Goal: Task Accomplishment & Management: Complete application form

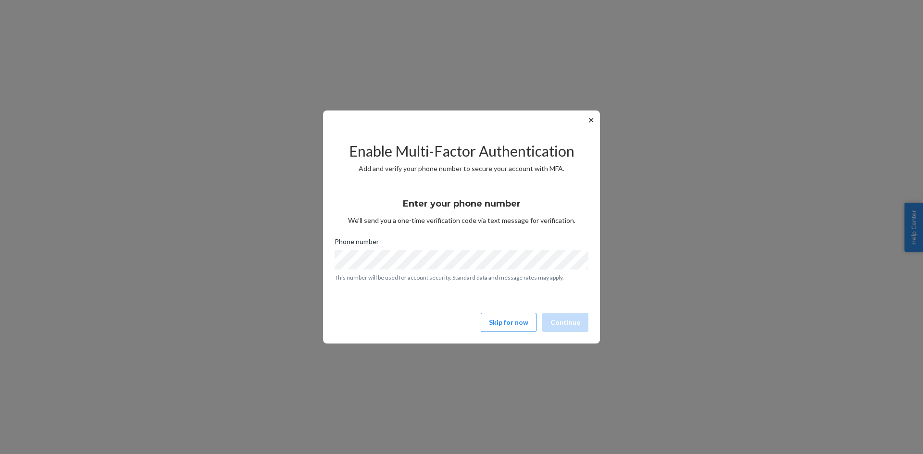
click at [591, 119] on button "✕" at bounding box center [591, 120] width 10 height 12
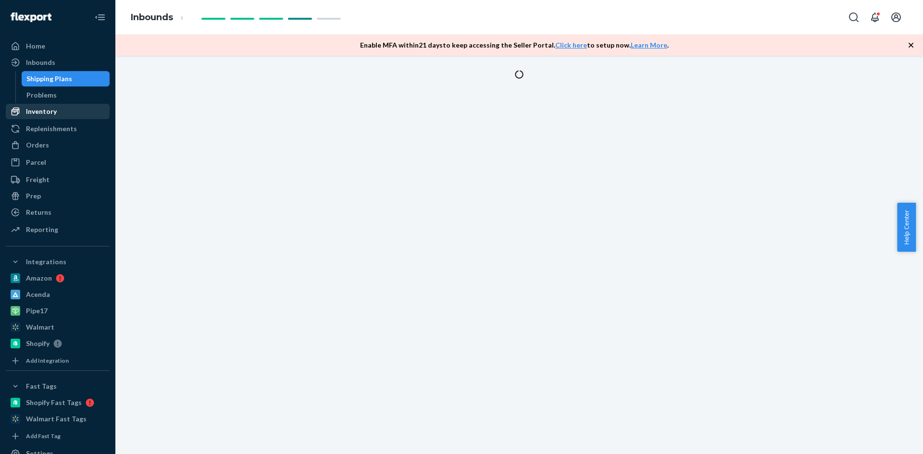
click at [47, 112] on div "Inventory" at bounding box center [41, 112] width 31 height 10
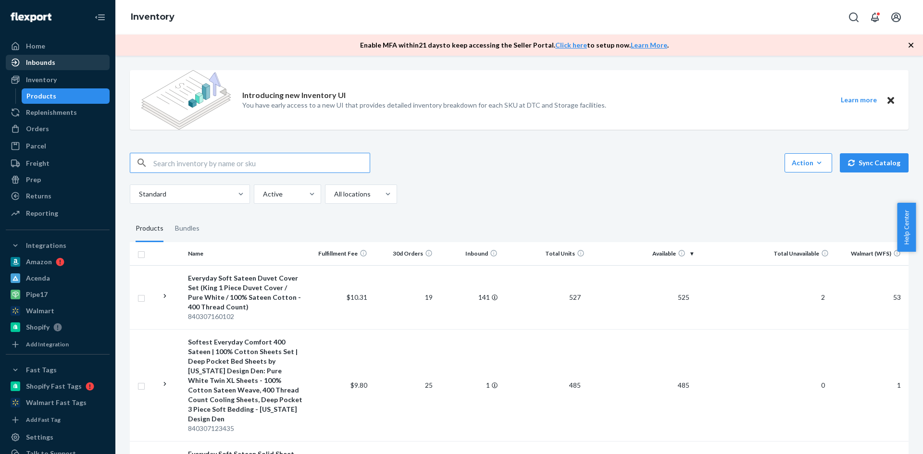
click at [40, 61] on div "Inbounds" at bounding box center [40, 63] width 29 height 10
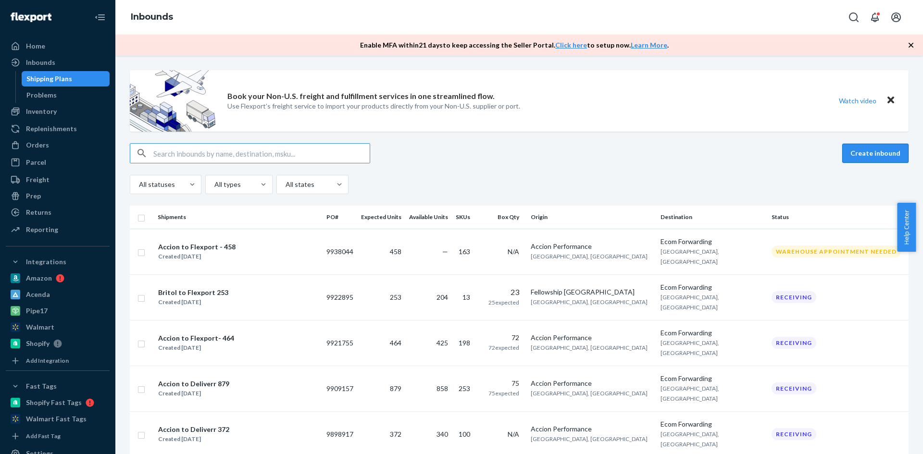
click at [864, 153] on button "Create inbound" at bounding box center [875, 153] width 66 height 19
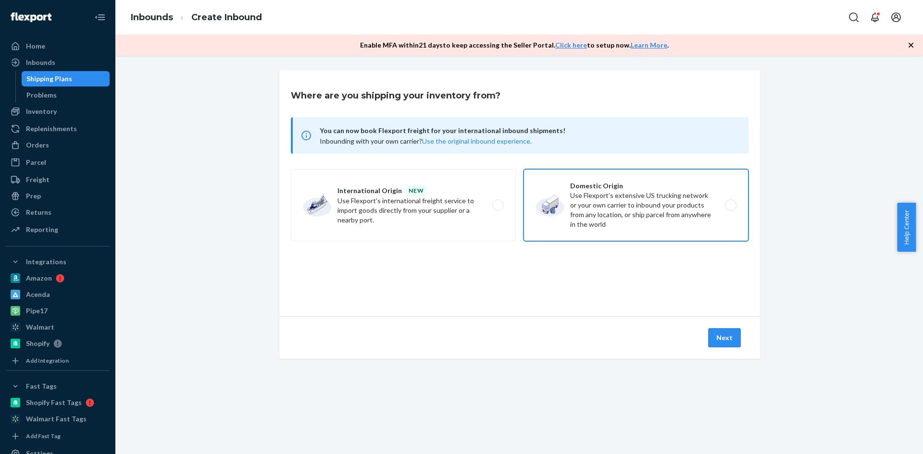
click at [588, 196] on label "Domestic Origin Use Flexport’s extensive US trucking network or your own carrie…" at bounding box center [635, 205] width 225 height 72
click at [730, 202] on input "Domestic Origin Use Flexport’s extensive US trucking network or your own carrie…" at bounding box center [733, 205] width 6 height 6
radio input "true"
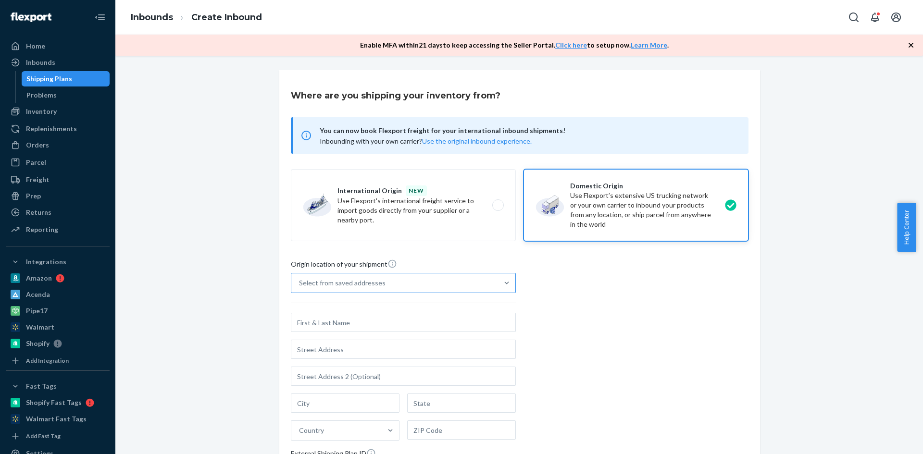
click at [366, 283] on div "Select from saved addresses" at bounding box center [342, 283] width 87 height 10
click at [300, 283] on input "Select from saved addresses" at bounding box center [299, 283] width 1 height 10
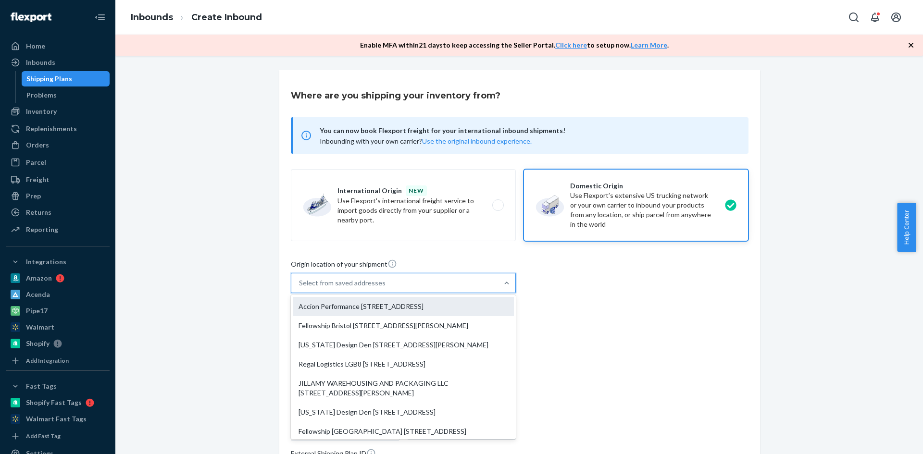
click at [365, 308] on div "Accion Performance [STREET_ADDRESS]" at bounding box center [403, 306] width 221 height 19
click at [300, 288] on input "option Accion Performance [STREET_ADDRESS], 0 of 9. 9 results available. Use Up…" at bounding box center [299, 283] width 1 height 10
type input "Accion Performance"
type input "[GEOGRAPHIC_DATA]"
type input "IN"
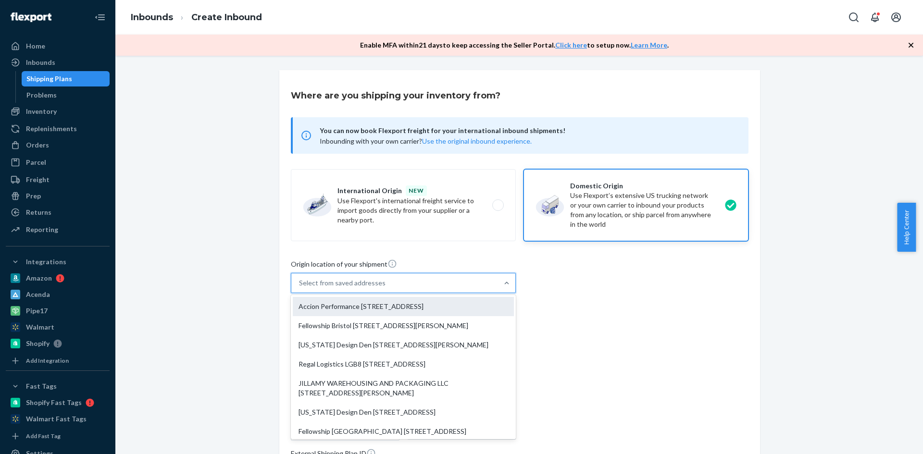
type input "46268"
type input "[STREET_ADDRESS]"
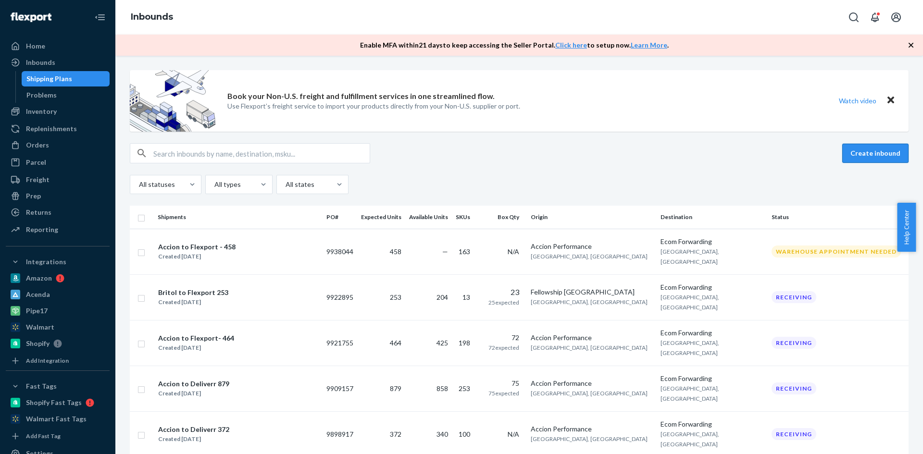
click at [853, 151] on button "Create inbound" at bounding box center [875, 153] width 66 height 19
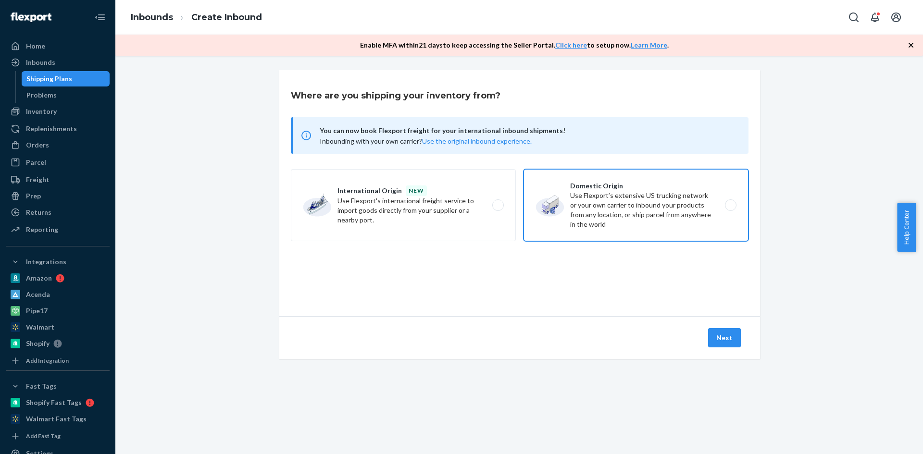
click at [637, 195] on label "Domestic Origin Use Flexport’s extensive US trucking network or your own carrie…" at bounding box center [635, 205] width 225 height 72
click at [730, 202] on input "Domestic Origin Use Flexport’s extensive US trucking network or your own carrie…" at bounding box center [733, 205] width 6 height 6
radio input "true"
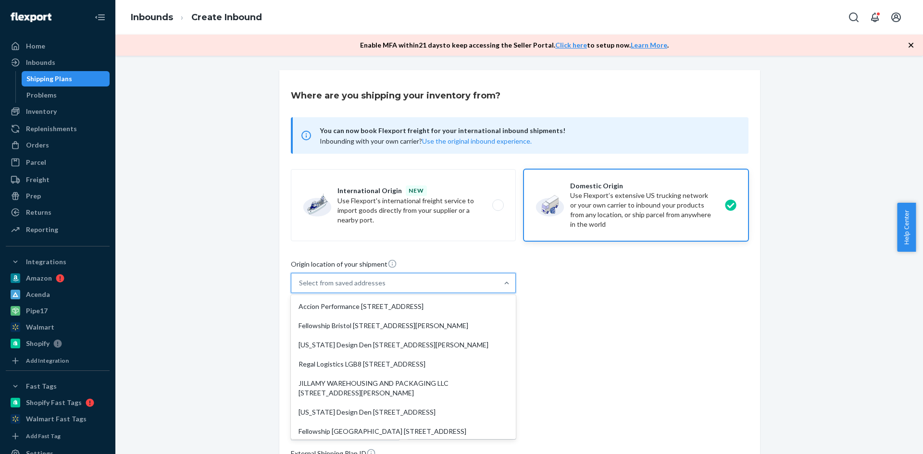
click at [349, 281] on div "Select from saved addresses" at bounding box center [342, 283] width 87 height 10
click at [300, 281] on input "option Accion Performance [STREET_ADDRESS], 1 of 9. 9 results available. Use Up…" at bounding box center [299, 283] width 1 height 10
click at [343, 307] on div "Accion Performance [STREET_ADDRESS]" at bounding box center [403, 306] width 221 height 19
click at [300, 288] on input "option Accion Performance [STREET_ADDRESS], 1 of 9. 9 results available. Use Up…" at bounding box center [299, 283] width 1 height 10
type input "Accion Performance"
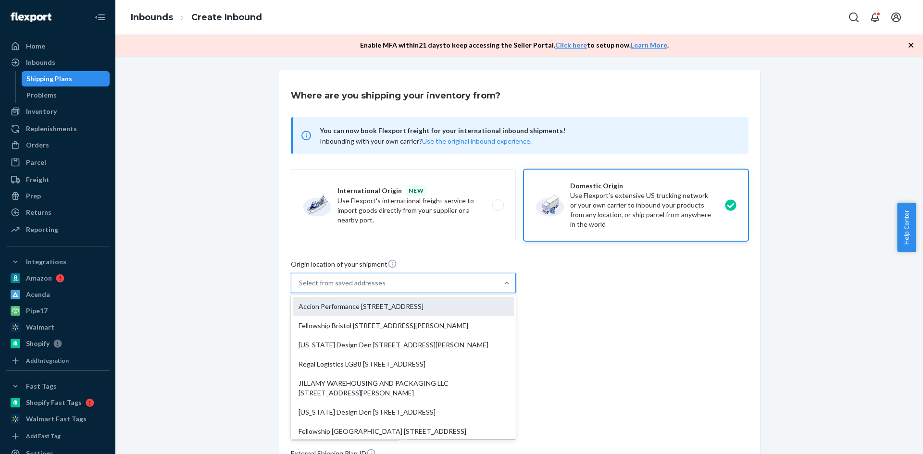
type input "[STREET_ADDRESS]"
type input "[GEOGRAPHIC_DATA]"
type input "IN"
type input "46268"
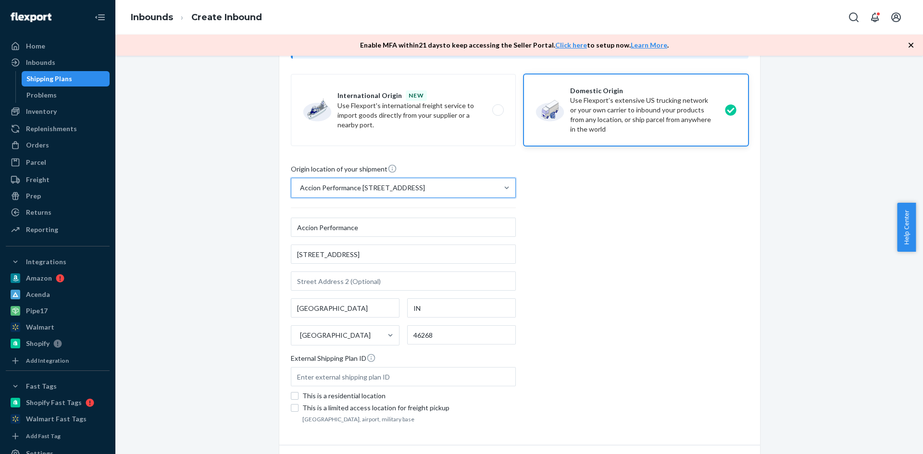
scroll to position [96, 0]
click at [359, 254] on input "[STREET_ADDRESS]" at bounding box center [403, 253] width 225 height 19
drag, startPoint x: 365, startPoint y: 252, endPoint x: 267, endPoint y: 251, distance: 98.5
click at [267, 251] on div "Where are you shipping your inventory from? You can now book Flexport freight f…" at bounding box center [519, 242] width 793 height 536
paste input "[STREET_ADDRESS]"
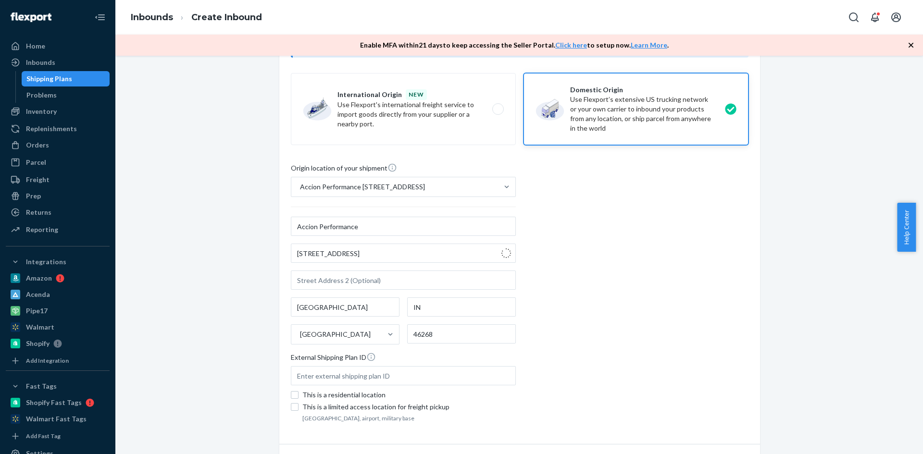
type input "5102 E 500 S"
type input "[GEOGRAPHIC_DATA]"
type input "46075"
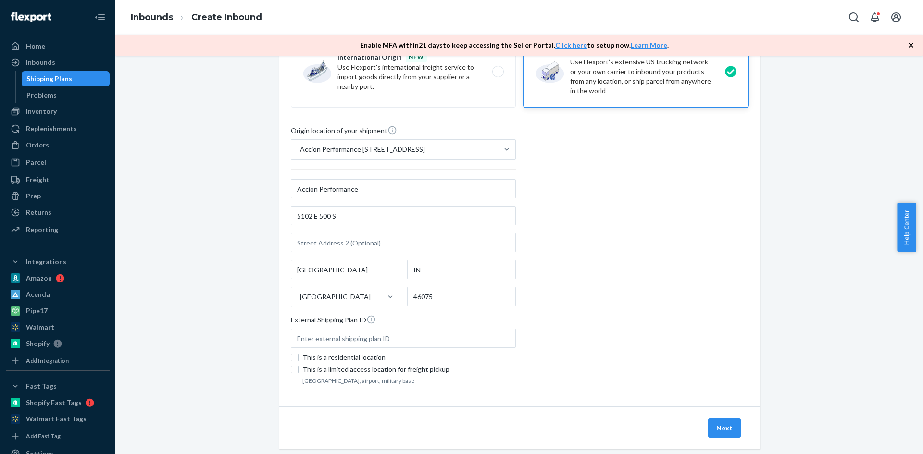
scroll to position [144, 0]
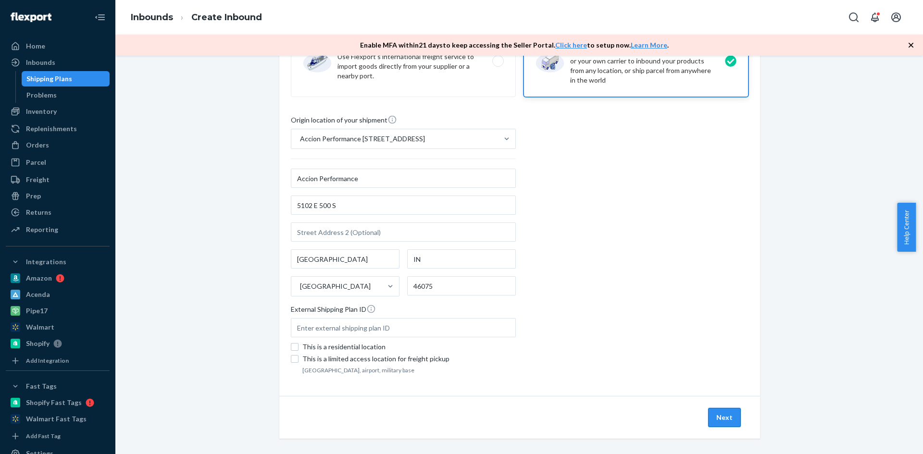
click at [724, 417] on button "Next" at bounding box center [724, 417] width 33 height 19
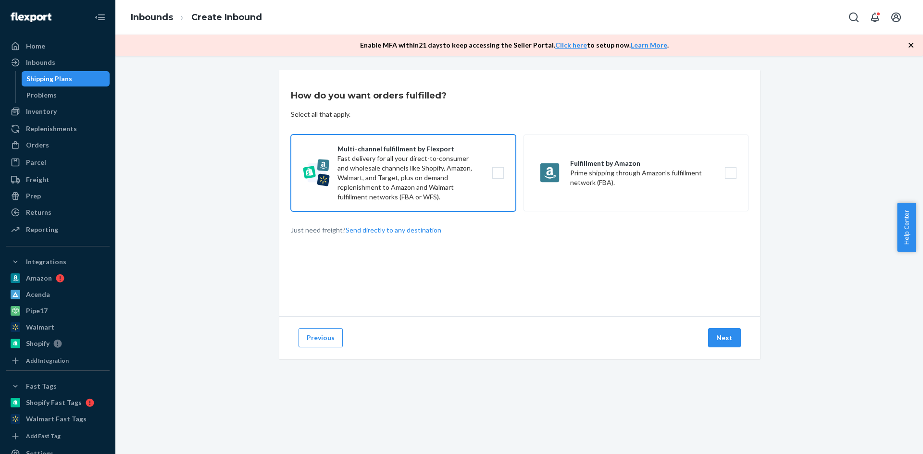
click at [493, 172] on label "Multi-channel fulfillment by Flexport Fast delivery for all your direct-to-cons…" at bounding box center [403, 173] width 225 height 77
click at [497, 172] on input "Multi-channel fulfillment by Flexport Fast delivery for all your direct-to-cons…" at bounding box center [500, 173] width 6 height 6
checkbox input "true"
click at [728, 332] on button "Next" at bounding box center [724, 337] width 33 height 19
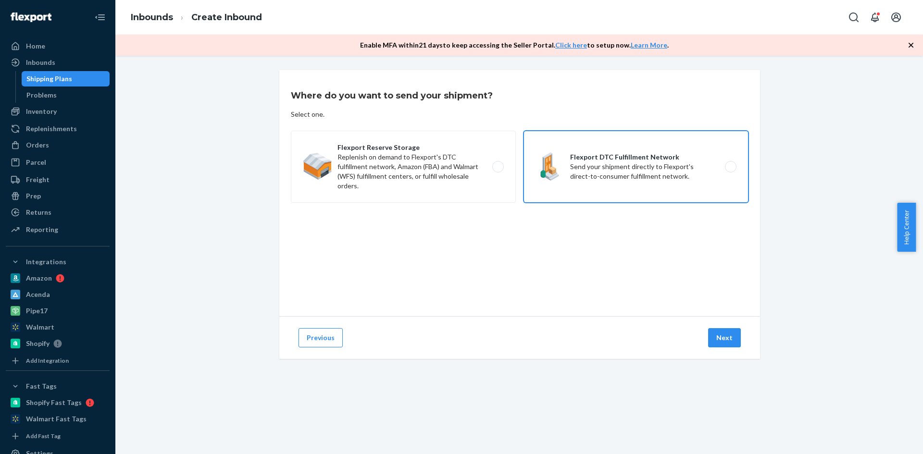
click at [728, 165] on label "Flexport DTC Fulfillment Network Send your shipment directly to Flexport's dire…" at bounding box center [635, 167] width 225 height 72
click at [730, 165] on input "Flexport DTC Fulfillment Network Send your shipment directly to Flexport's dire…" at bounding box center [733, 167] width 6 height 6
radio input "true"
click at [721, 336] on button "Next" at bounding box center [724, 337] width 33 height 19
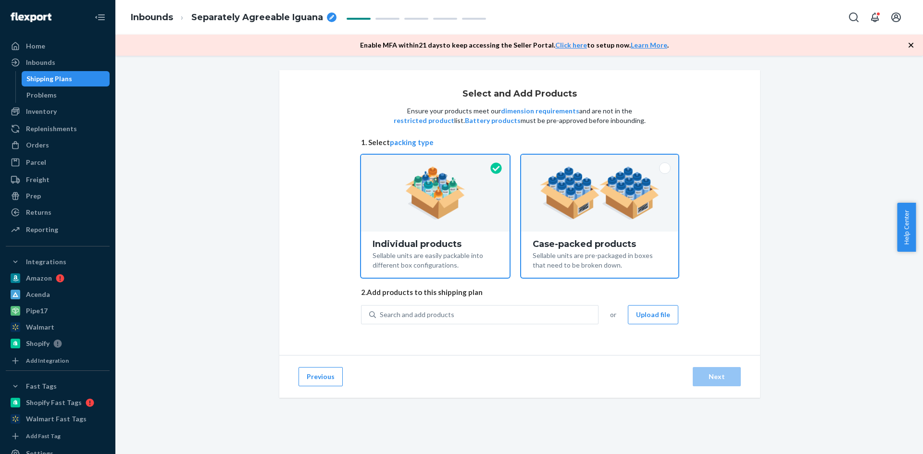
click at [659, 167] on span at bounding box center [665, 168] width 12 height 12
click at [603, 161] on input "Case-packed products Sellable units are pre-packaged in boxes that need to be b…" at bounding box center [600, 158] width 6 height 6
radio input "true"
radio input "false"
click at [645, 316] on button "Upload file" at bounding box center [653, 314] width 50 height 19
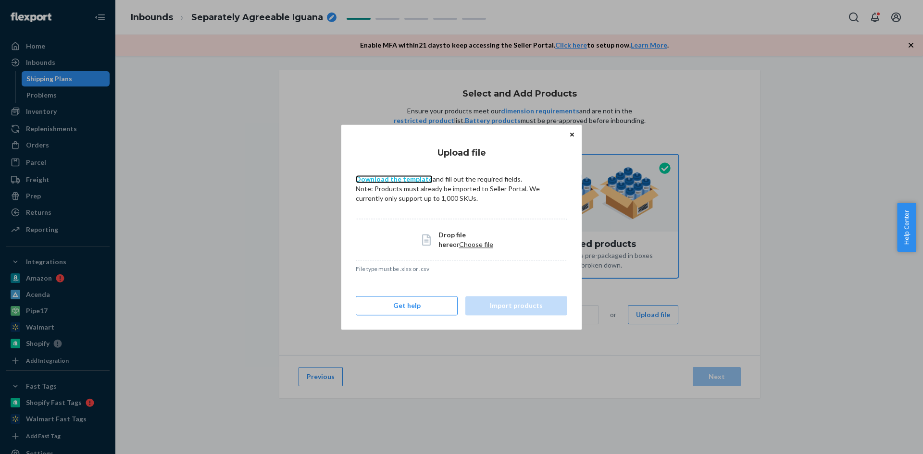
click at [390, 179] on link "Download the template" at bounding box center [394, 179] width 77 height 8
click at [459, 243] on span "Choose file" at bounding box center [476, 244] width 34 height 8
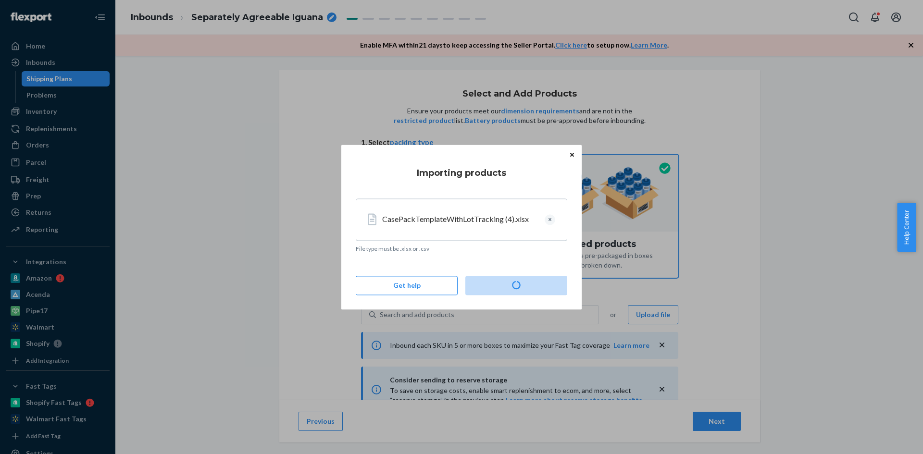
type input "1"
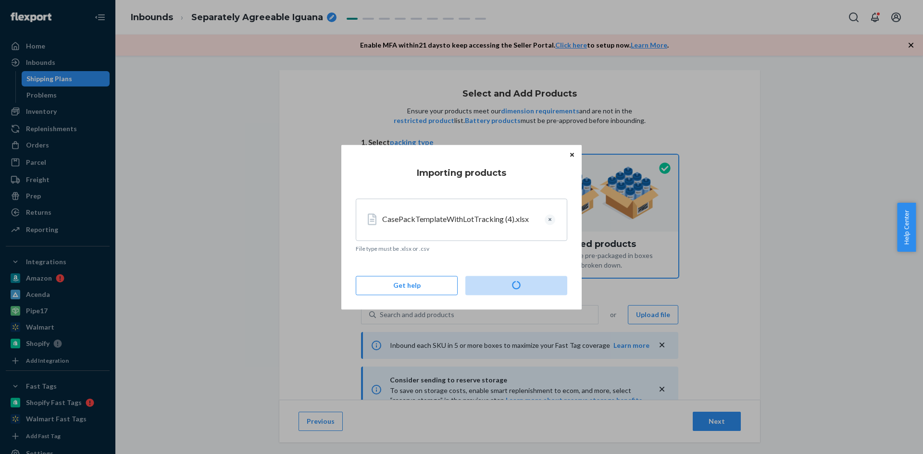
type input "2"
type input "1"
type input "2"
type input "1"
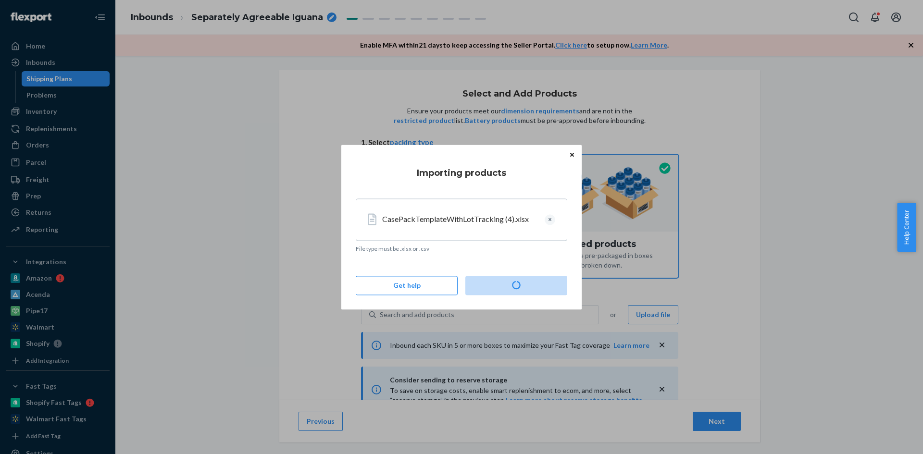
type input "1"
type input "4"
type input "1"
type input "6"
type input "1"
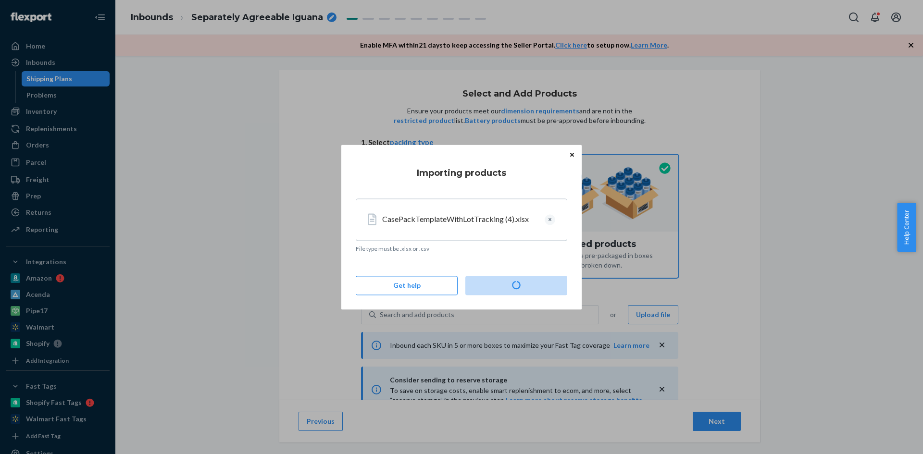
type input "2"
type input "1"
type input "4"
type input "1"
type input "5"
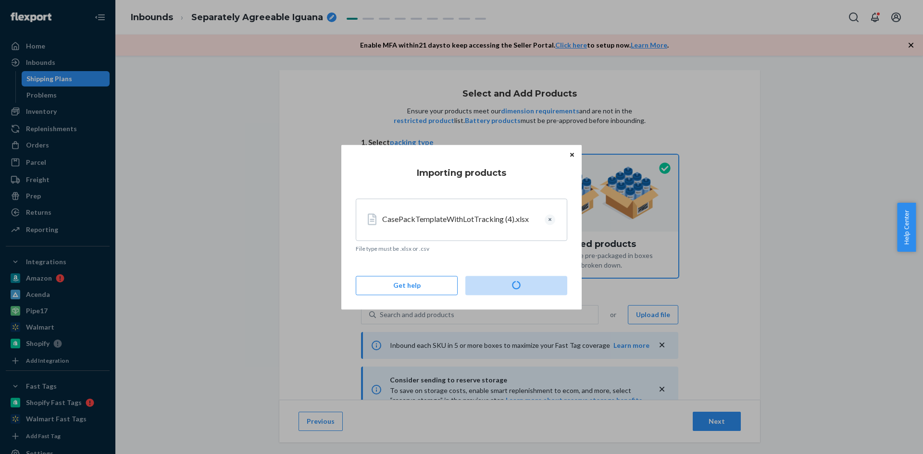
type input "1"
type input "2"
type input "1"
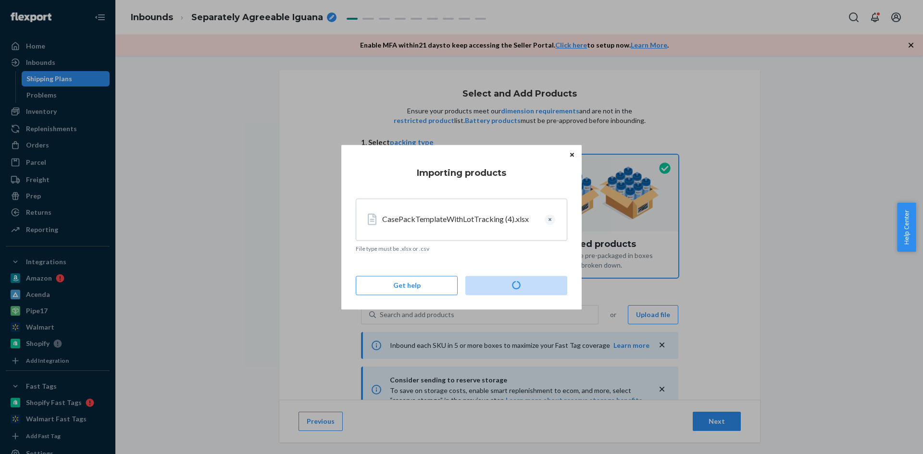
type input "2"
type input "1"
type input "6"
type input "1"
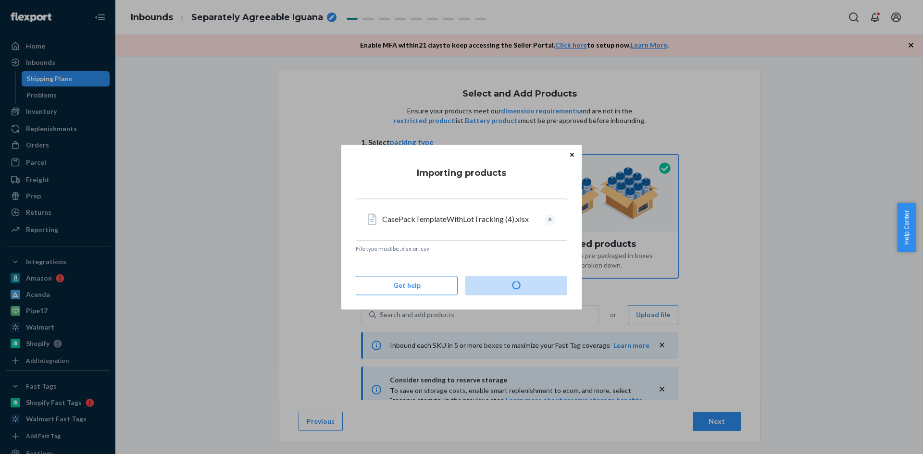
type input "3"
type input "1"
type input "3"
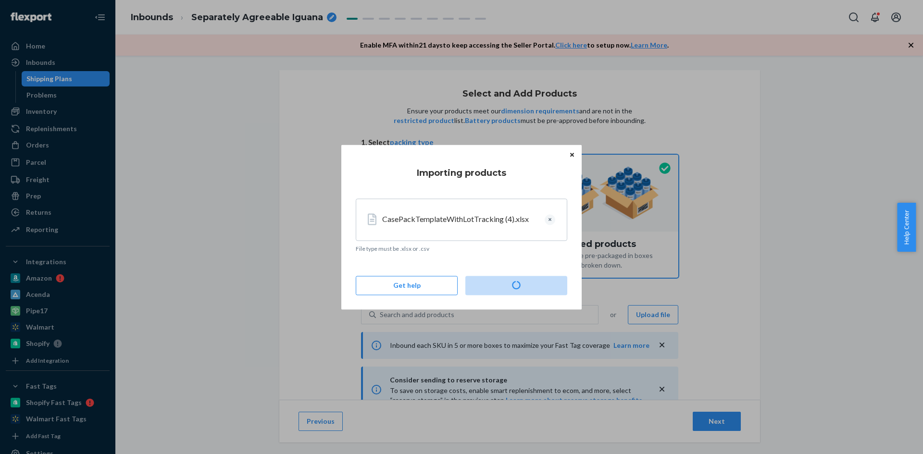
type input "1"
type input "2"
type input "1"
type input "6"
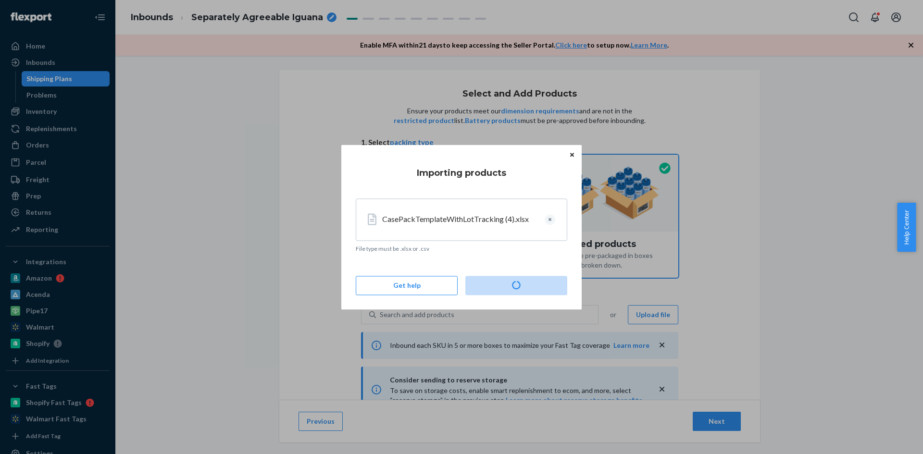
type input "1"
type input "3"
type input "1"
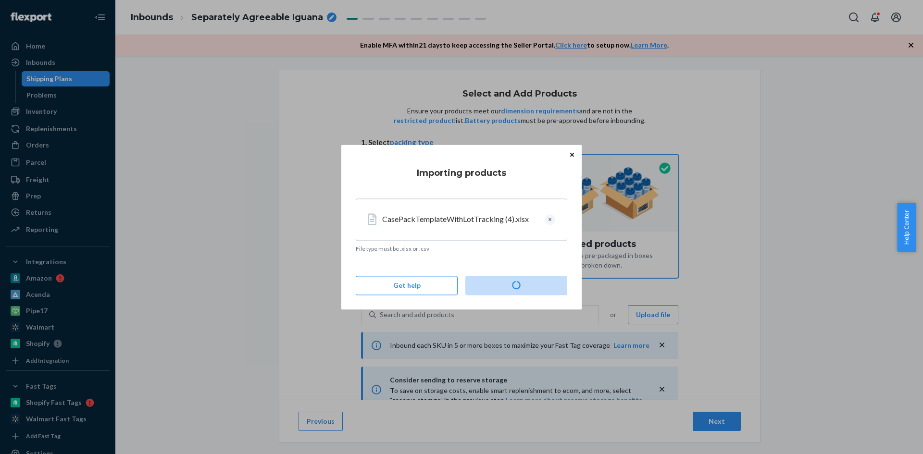
type input "1"
type input "10"
type input "1"
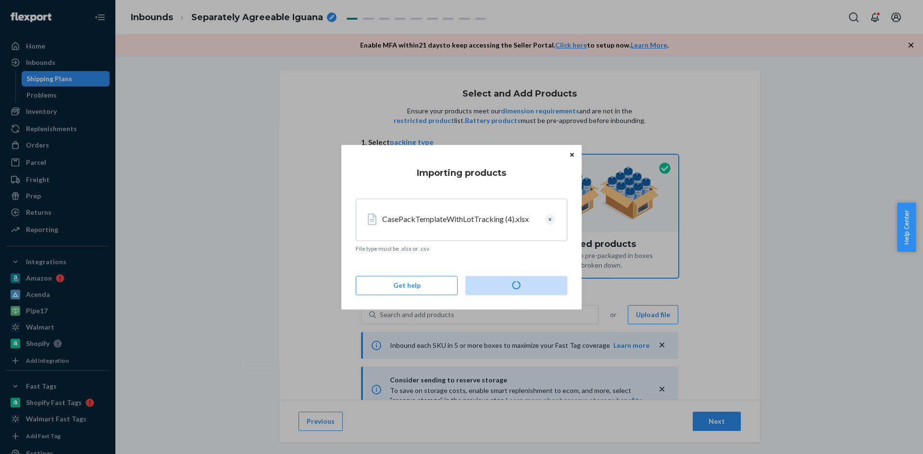
type input "2"
type input "1"
type input "2"
type input "1"
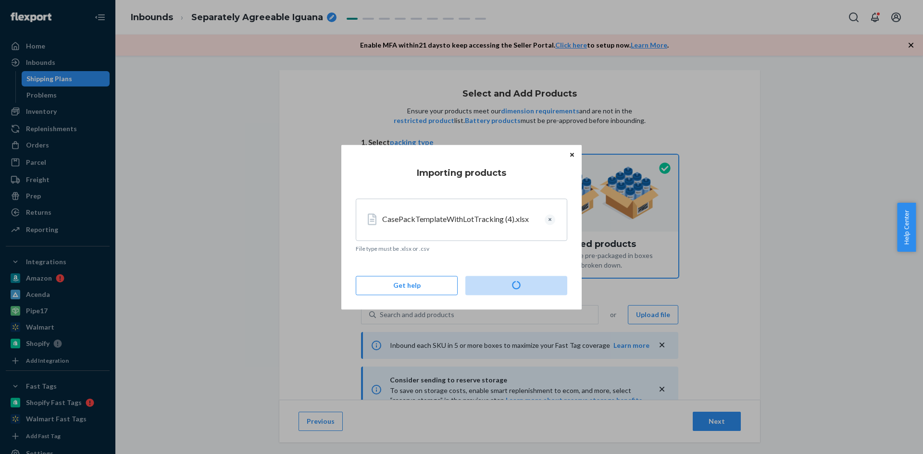
type input "1"
type input "4"
type input "1"
type input "2"
type input "1"
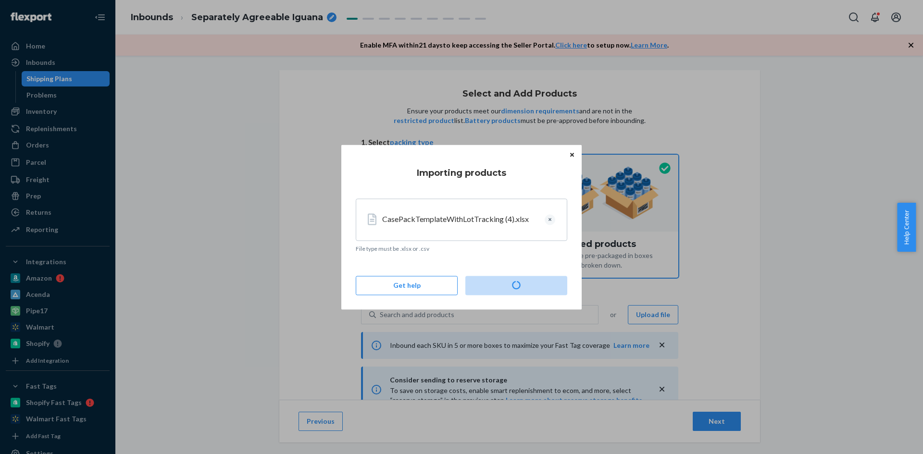
type input "25"
type input "1"
type input "2"
type input "1"
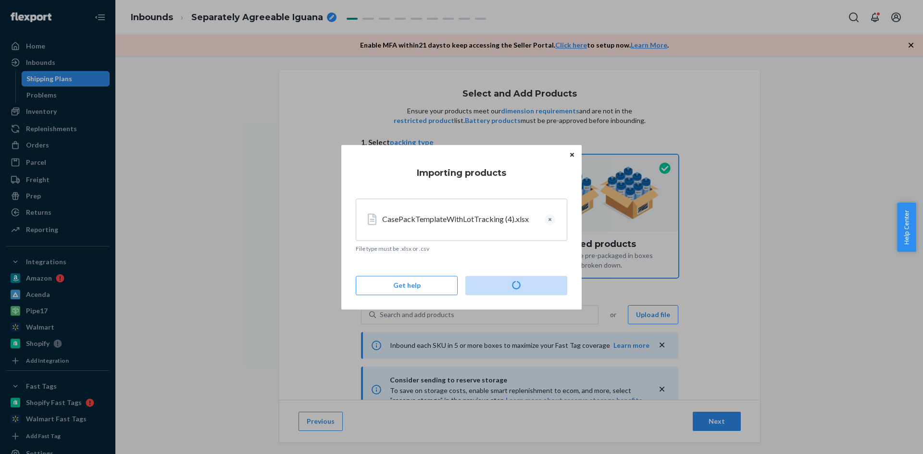
type input "1"
type input "2"
type input "1"
type input "5"
type input "1"
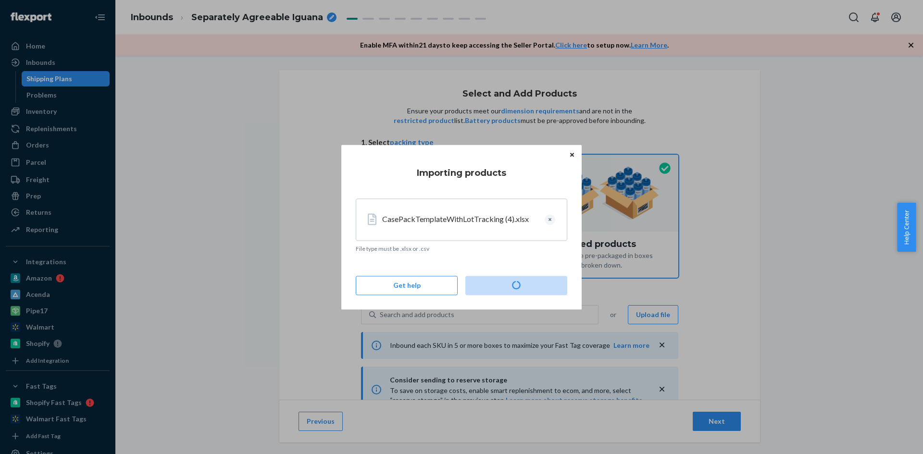
type input "7"
type input "1"
type input "6"
type input "1"
type input "2"
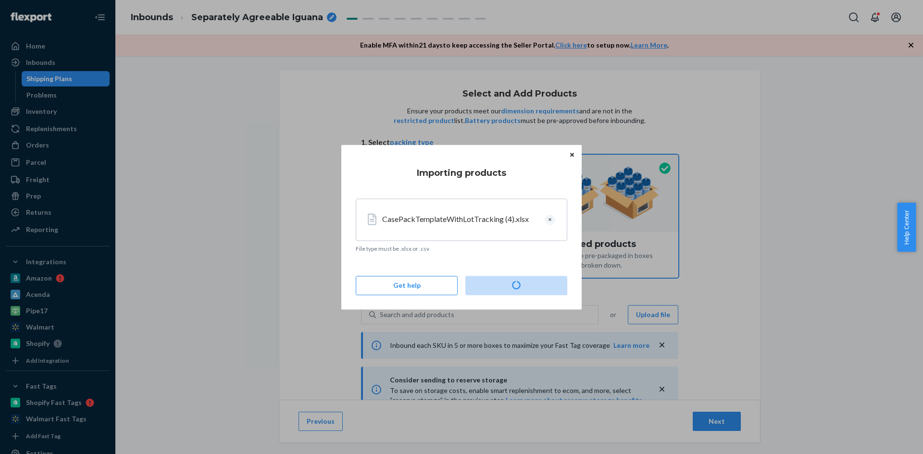
type input "1"
type input "3"
type input "1"
type input "2"
type input "1"
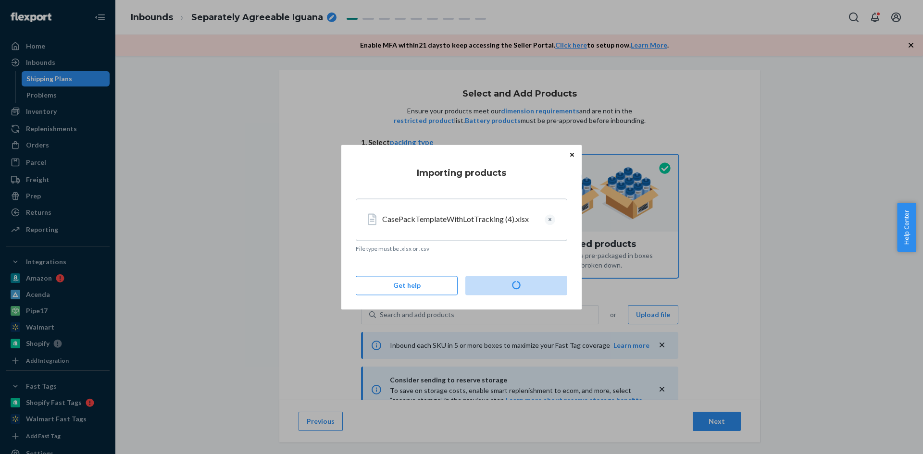
type input "5"
type input "1"
type input "5"
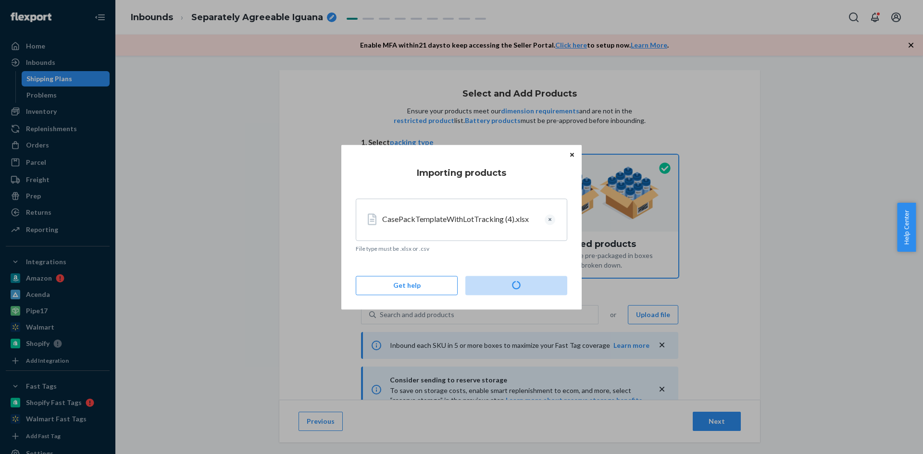
type input "1"
type input "2"
type input "1"
type input "3"
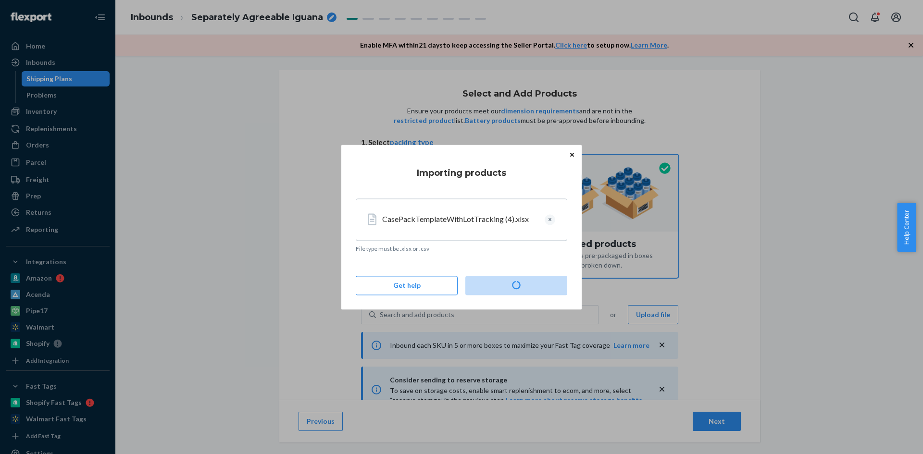
type input "1"
type input "2"
type input "1"
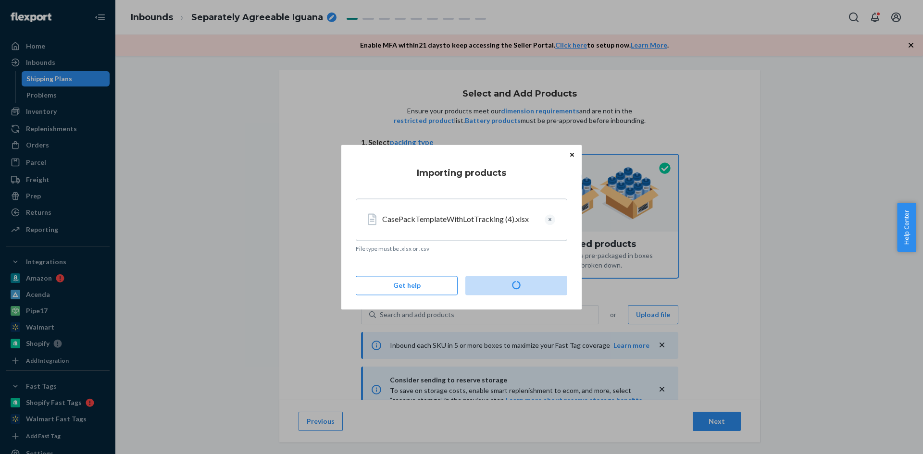
type input "1"
type input "2"
type input "1"
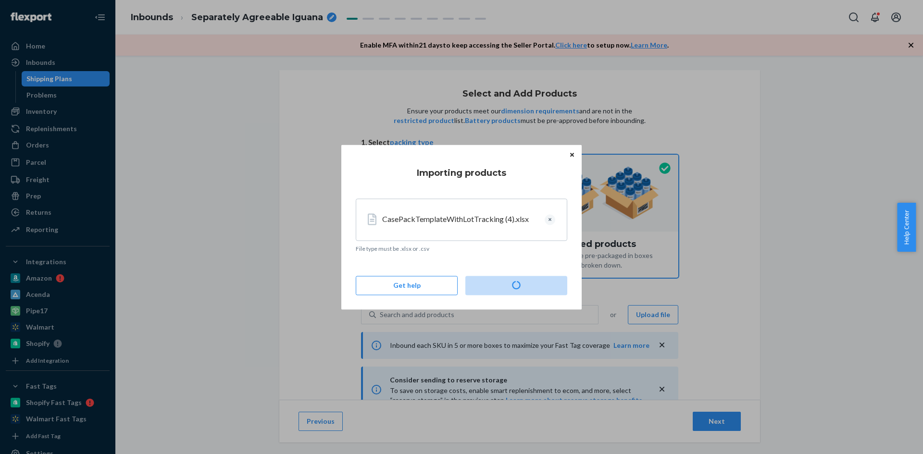
type input "2"
type input "1"
type input "2"
type input "1"
type input "6"
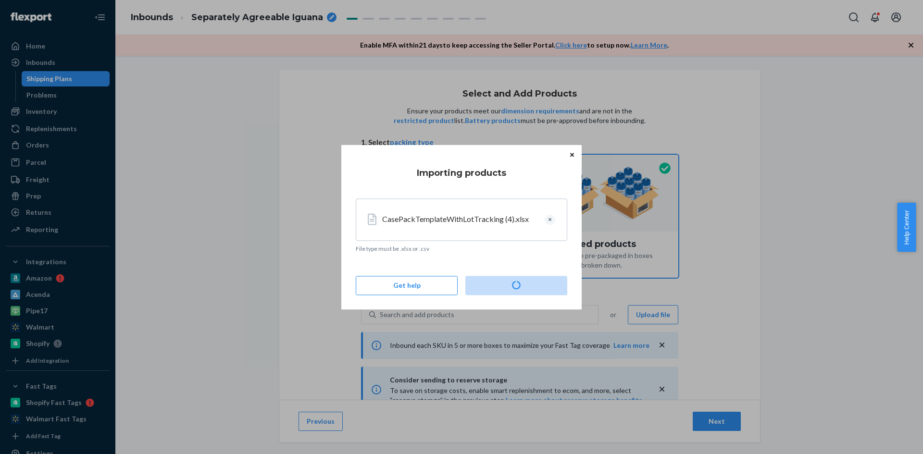
type input "1"
type input "12"
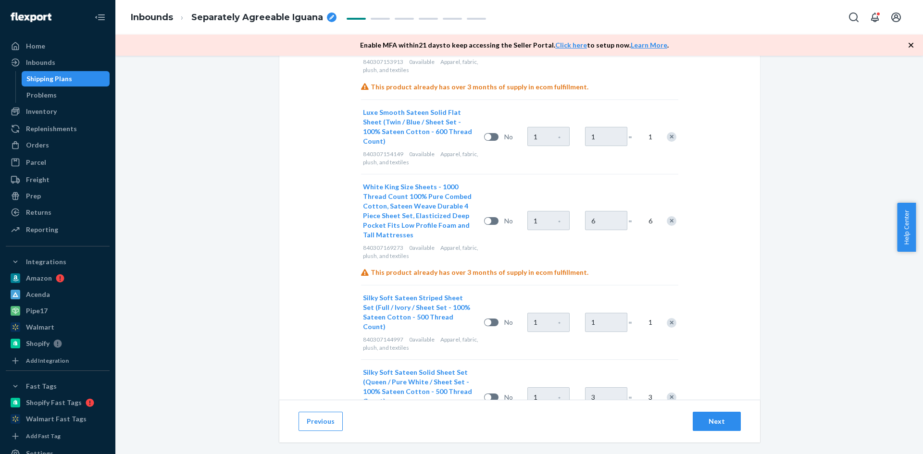
scroll to position [2788, 0]
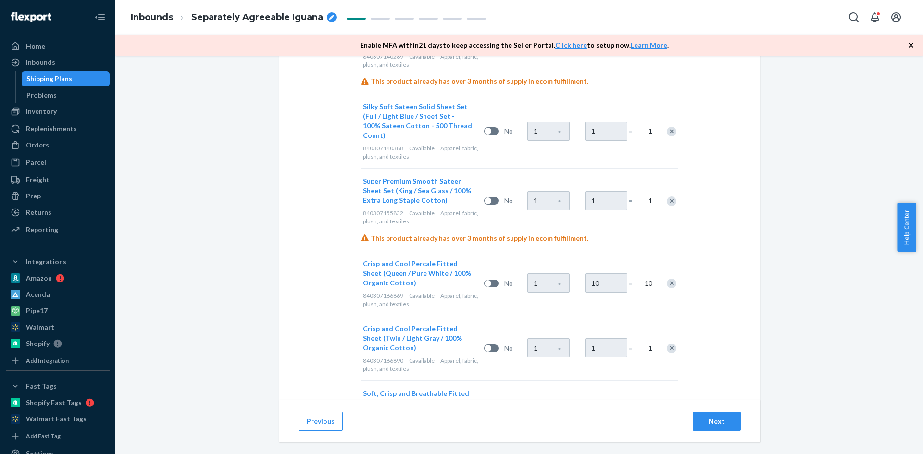
click at [705, 421] on div "Next" at bounding box center [717, 422] width 32 height 10
click at [329, 17] on icon "breadcrumbs" at bounding box center [331, 17] width 5 height 5
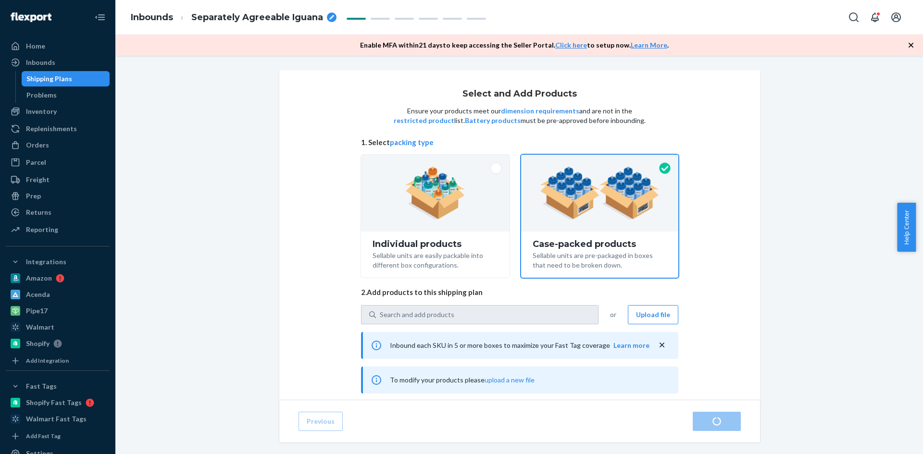
click at [326, 16] on div "Separately Agreeable Iguana" at bounding box center [263, 18] width 145 height 12
radio input "true"
click at [333, 15] on icon "breadcrumbs" at bounding box center [331, 17] width 5 height 5
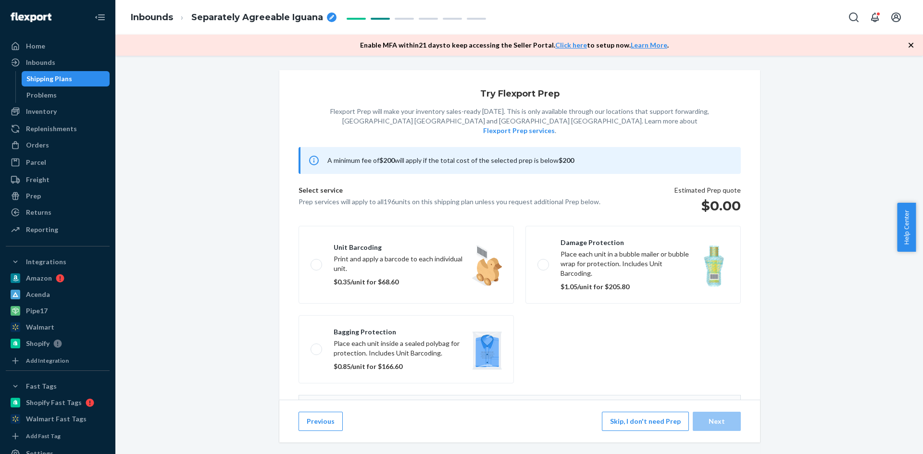
click at [330, 15] on icon "breadcrumbs" at bounding box center [331, 17] width 5 height 5
drag, startPoint x: 191, startPoint y: 17, endPoint x: 185, endPoint y: 17, distance: 6.2
click at [185, 17] on li "S" at bounding box center [237, 17] width 128 height 15
type input "Accion to Flexport 196 unit"
click at [217, 114] on div "Try Flexport Prep Flexport Prep will make your inventory sales-ready [DATE]. Th…" at bounding box center [519, 253] width 793 height 367
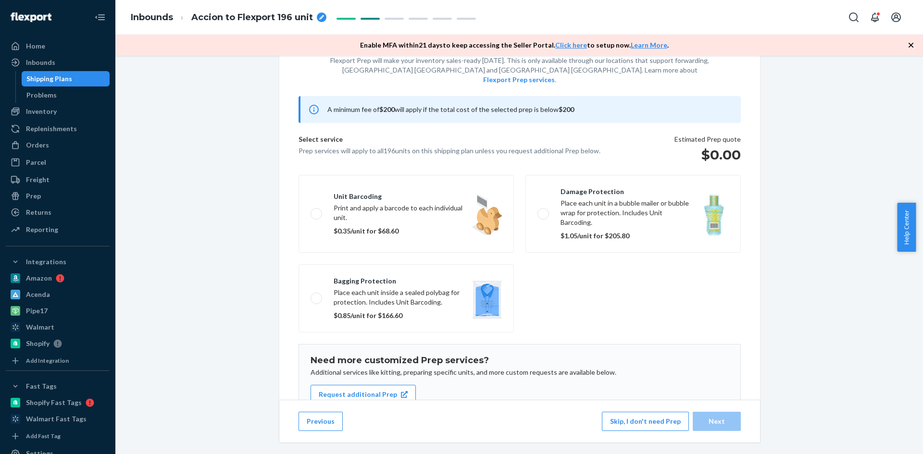
scroll to position [88, 0]
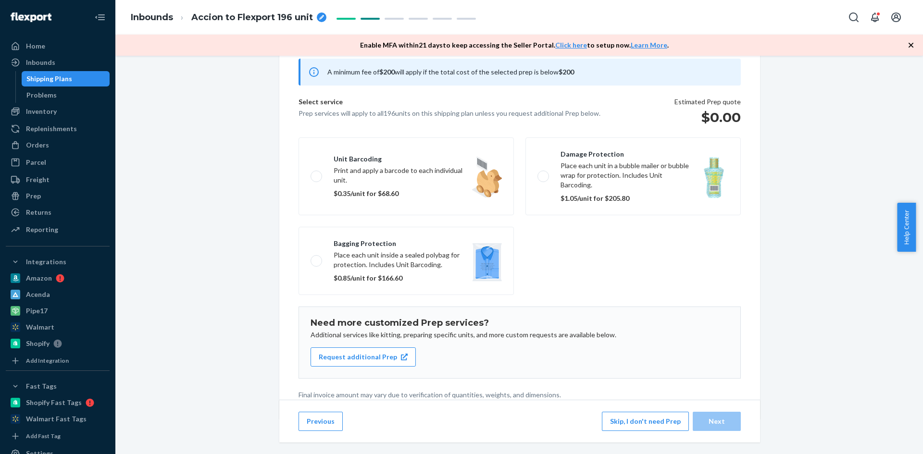
click at [642, 420] on button "Skip, I don't need Prep" at bounding box center [645, 421] width 87 height 19
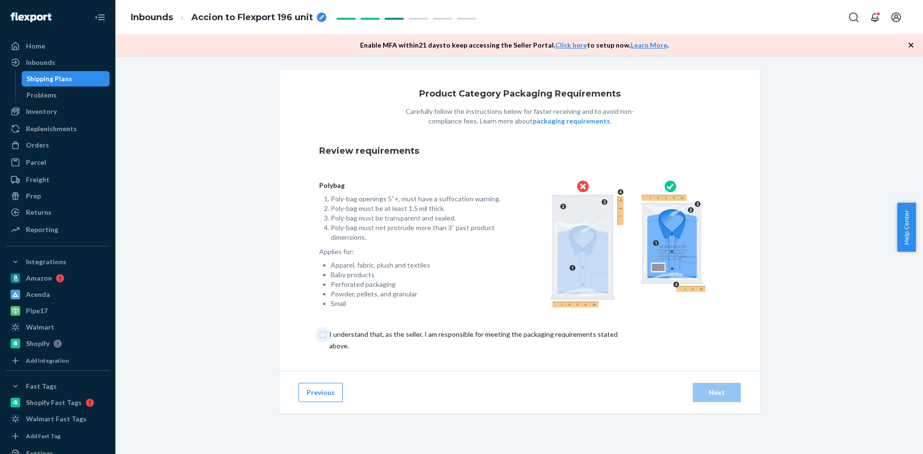
click at [321, 333] on input "checkbox" at bounding box center [479, 340] width 320 height 23
checkbox input "true"
click at [716, 388] on div "Next" at bounding box center [717, 393] width 32 height 10
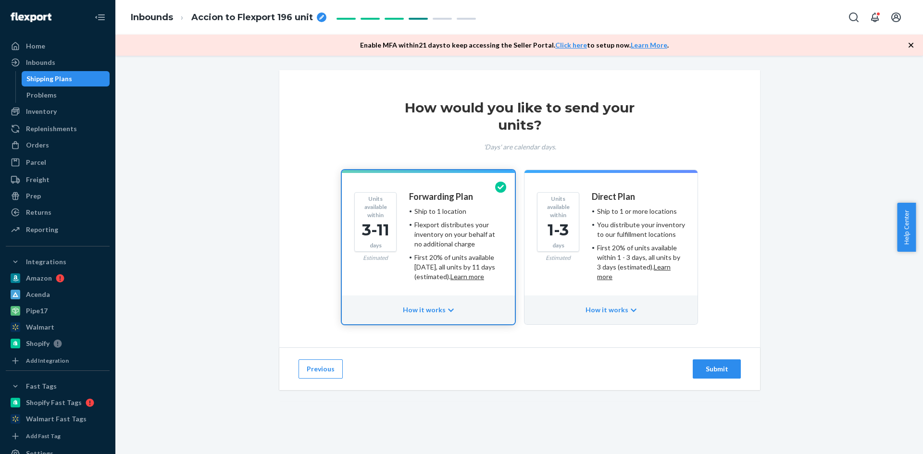
click at [705, 369] on div "Submit" at bounding box center [717, 369] width 32 height 10
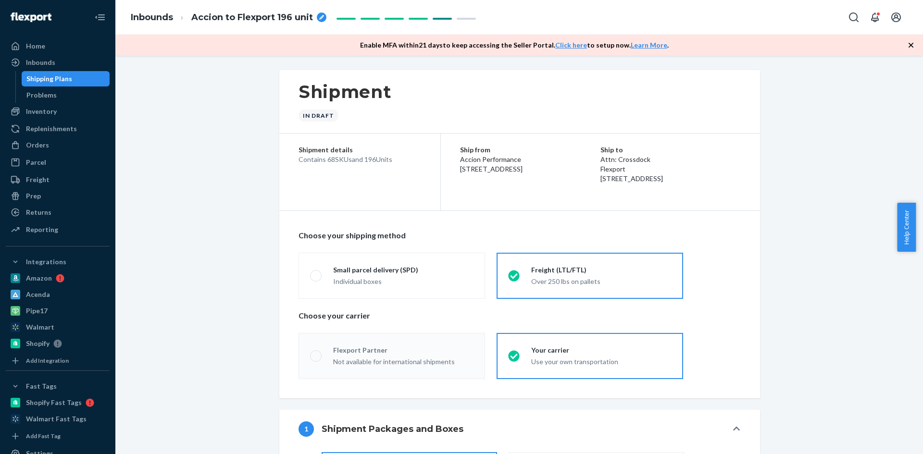
radio input "true"
radio input "false"
radio input "true"
radio input "false"
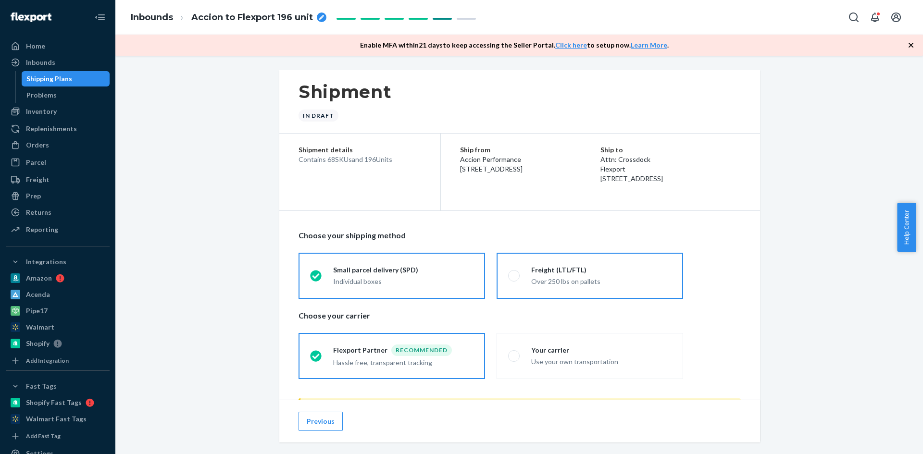
click at [590, 275] on div "Over 250 lbs on pallets" at bounding box center [601, 281] width 140 height 12
click at [514, 275] on input "Freight (LTL/FTL) Over 250 lbs on pallets" at bounding box center [511, 276] width 6 height 6
radio input "true"
radio input "false"
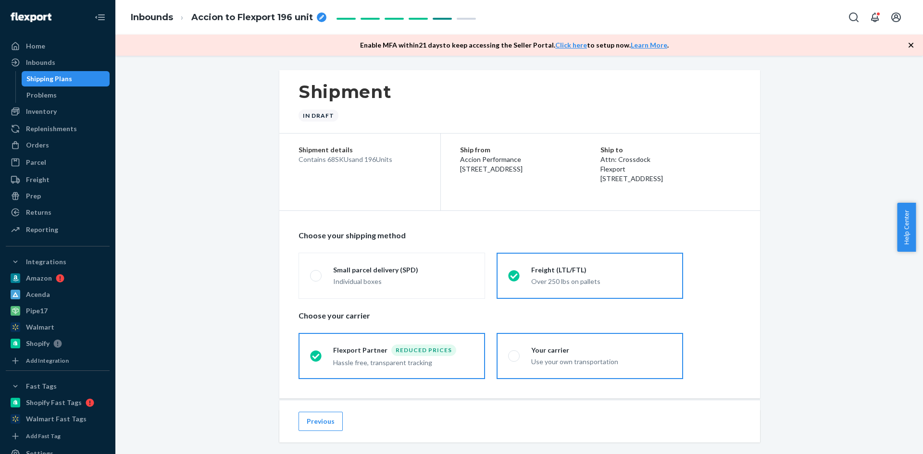
click at [582, 356] on div "Use your own transportation" at bounding box center [601, 361] width 140 height 12
click at [514, 356] on input "Your carrier Use your own transportation" at bounding box center [511, 356] width 6 height 6
radio input "true"
radio input "false"
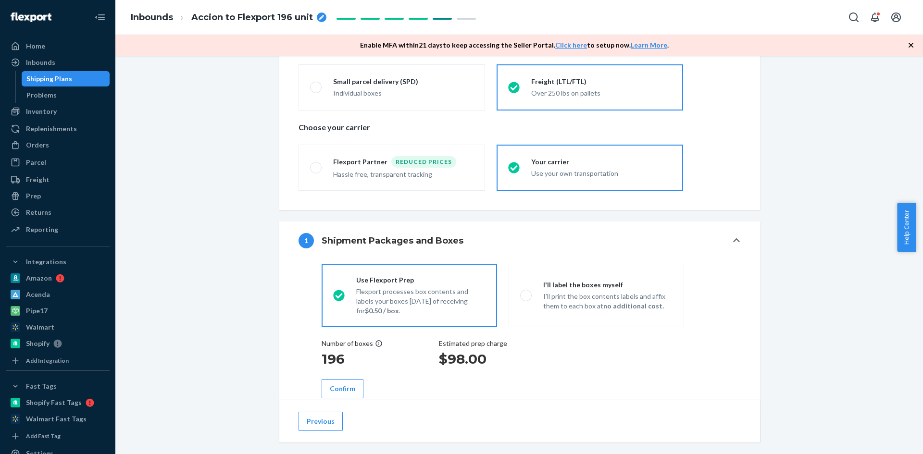
scroll to position [240, 0]
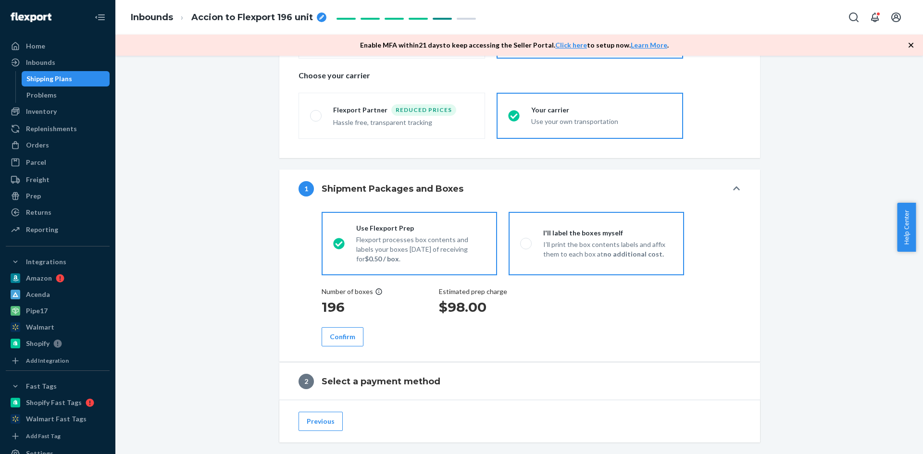
click at [577, 236] on div "I'll label the boxes myself" at bounding box center [607, 233] width 129 height 10
click at [526, 240] on input "I'll label the boxes myself I’ll print the box contents labels and affix them t…" at bounding box center [523, 243] width 6 height 6
radio input "true"
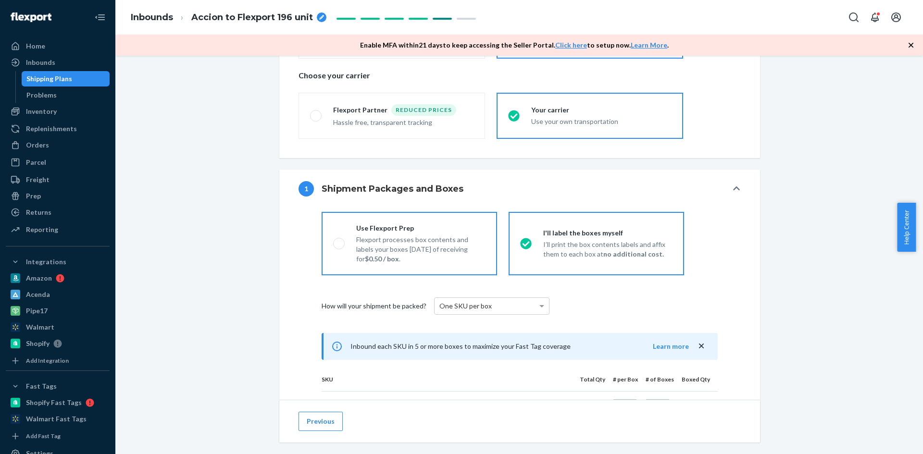
click at [411, 237] on p "Flexport processes box contents and labels your boxes [DATE] of receiving for $…" at bounding box center [420, 249] width 129 height 29
click at [339, 240] on input "Use Flexport Prep Flexport processes box contents and labels your boxes [DATE] …" at bounding box center [336, 243] width 6 height 6
radio input "true"
radio input "false"
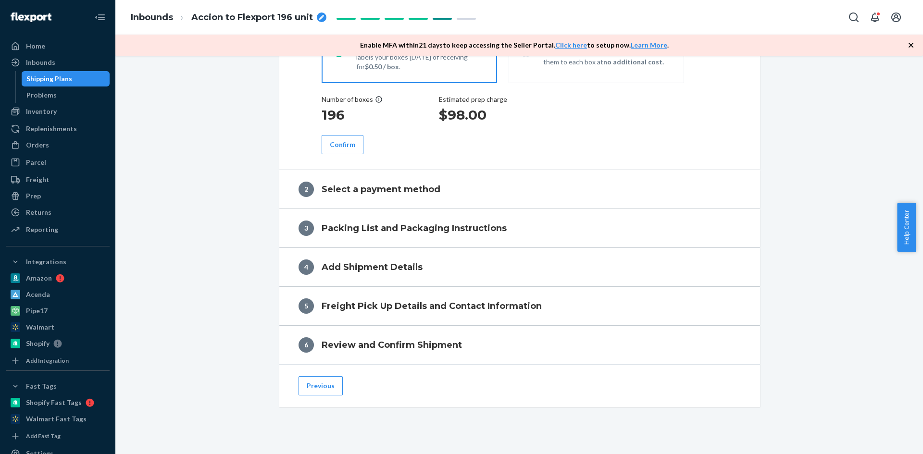
scroll to position [450, 0]
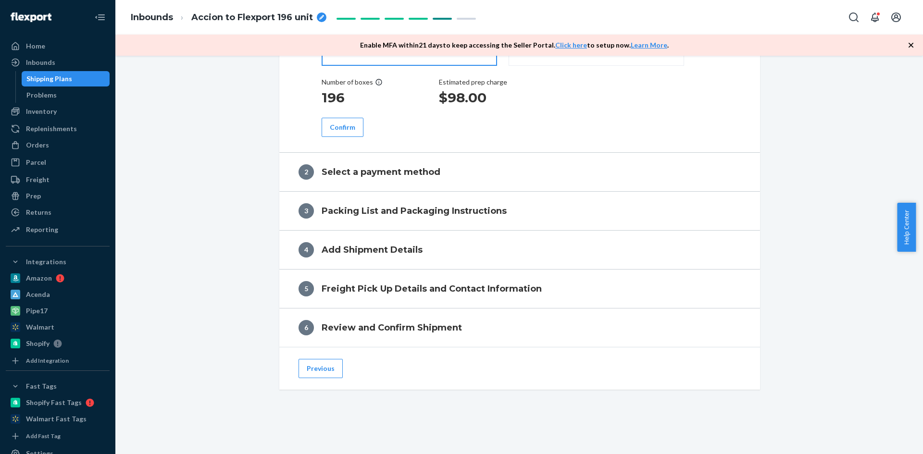
click at [347, 128] on div "Confirm" at bounding box center [342, 128] width 25 height 10
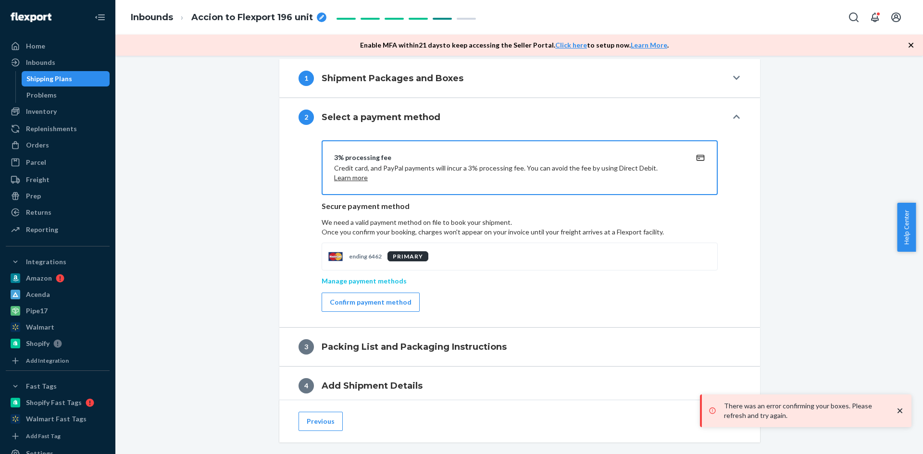
scroll to position [354, 0]
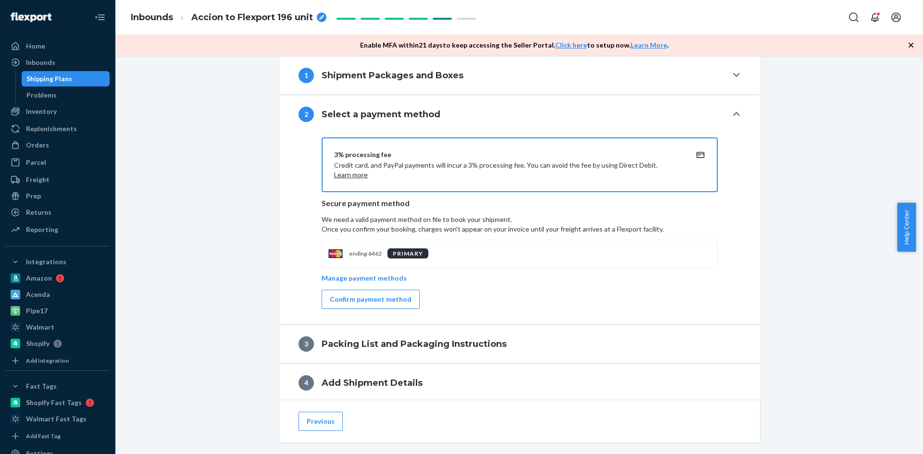
click at [363, 300] on div "Confirm payment method" at bounding box center [371, 300] width 82 height 10
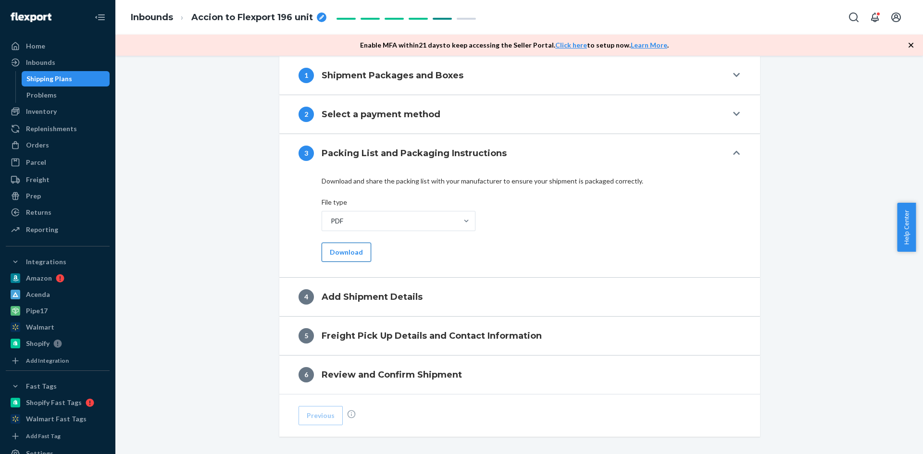
click at [337, 250] on button "Download" at bounding box center [347, 252] width 50 height 19
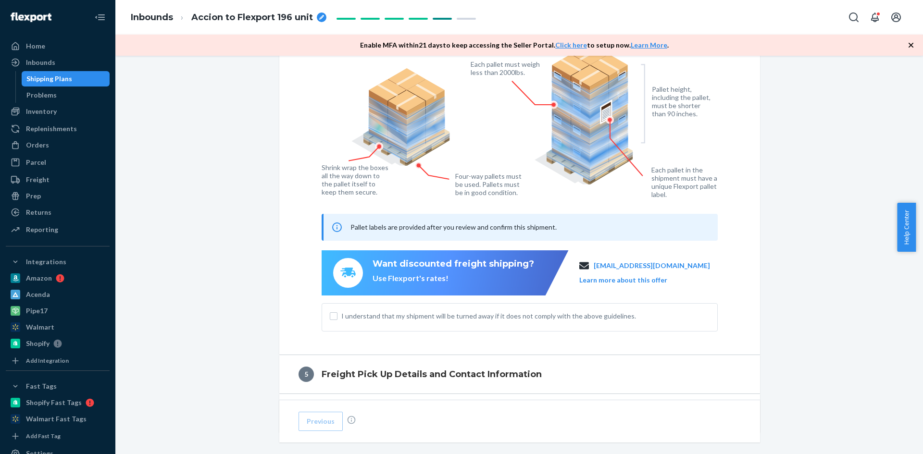
scroll to position [642, 0]
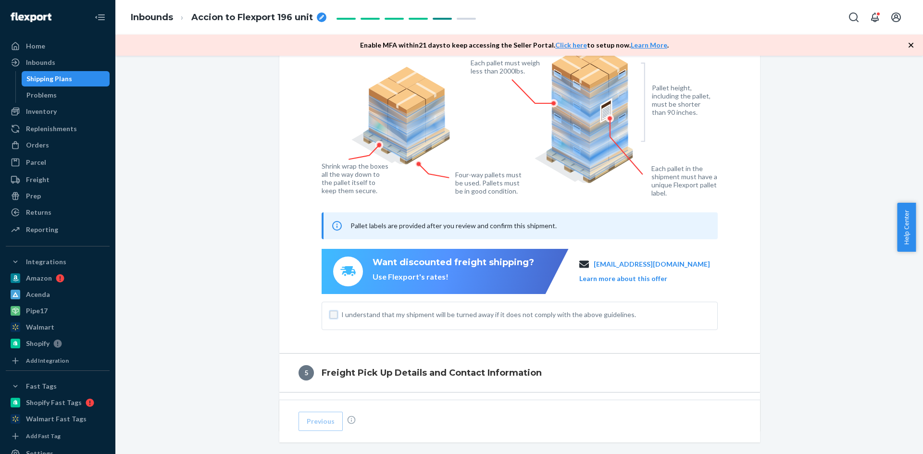
click at [332, 314] on input "I understand that my shipment will be turned away if it does not comply with th…" at bounding box center [334, 315] width 8 height 8
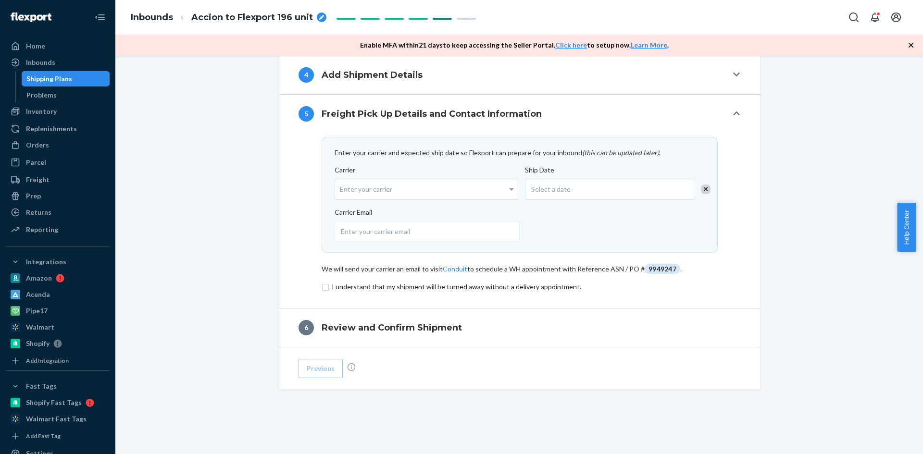
scroll to position [471, 0]
click at [431, 187] on div "Enter your carrier" at bounding box center [427, 189] width 184 height 20
click at [342, 187] on input "Carrier Enter your carrier" at bounding box center [341, 189] width 2 height 18
type input "fedex"
click at [558, 189] on span "Select a date" at bounding box center [550, 190] width 39 height 10
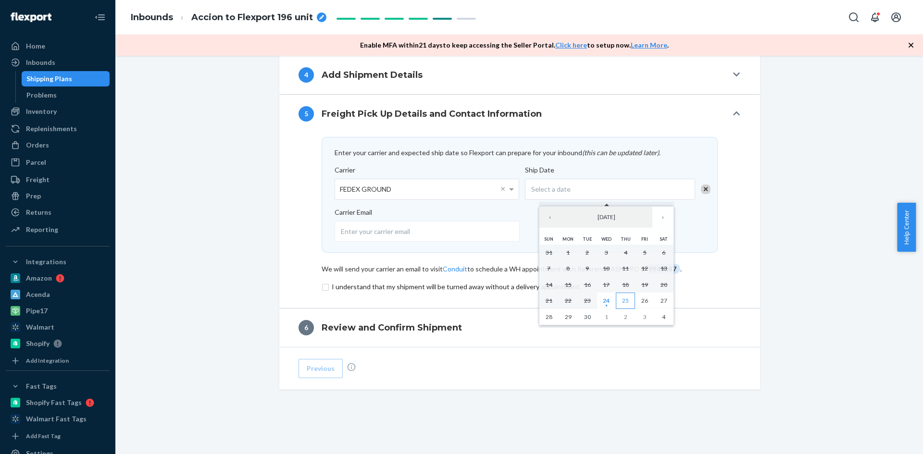
click at [628, 300] on abbr "25" at bounding box center [625, 300] width 7 height 7
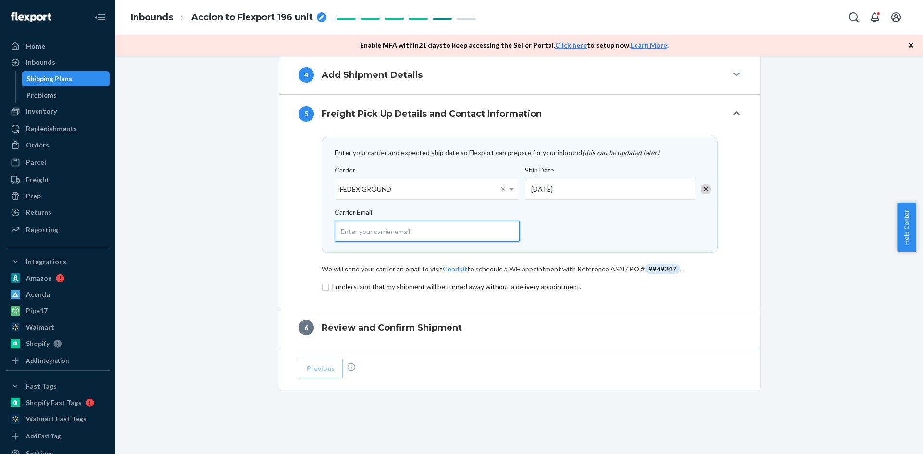
click at [349, 234] on input "email" at bounding box center [427, 231] width 185 height 21
paste input "[PERSON_NAME][EMAIL_ADDRESS][PERSON_NAME][DOMAIN_NAME]"
type input "[PERSON_NAME][EMAIL_ADDRESS][PERSON_NAME][DOMAIN_NAME]"
click at [326, 286] on input "checkbox" at bounding box center [520, 287] width 396 height 12
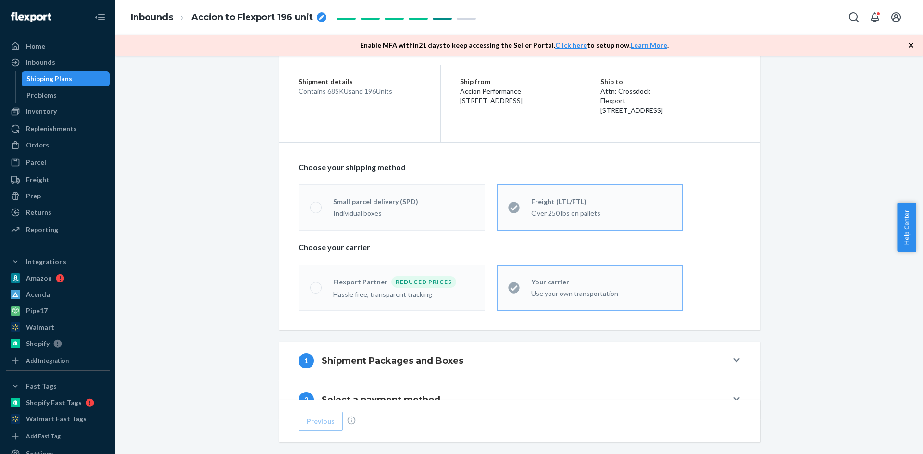
scroll to position [240, 0]
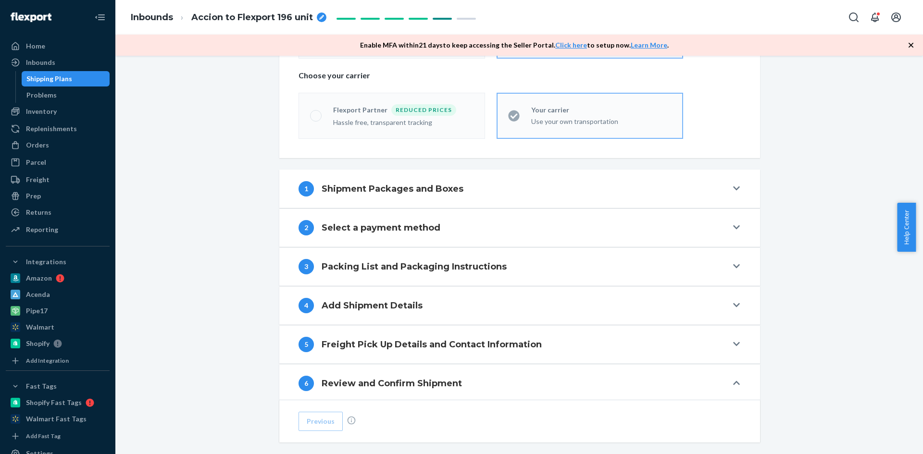
click at [497, 191] on div "1 Shipment Packages and Boxes" at bounding box center [512, 188] width 429 height 15
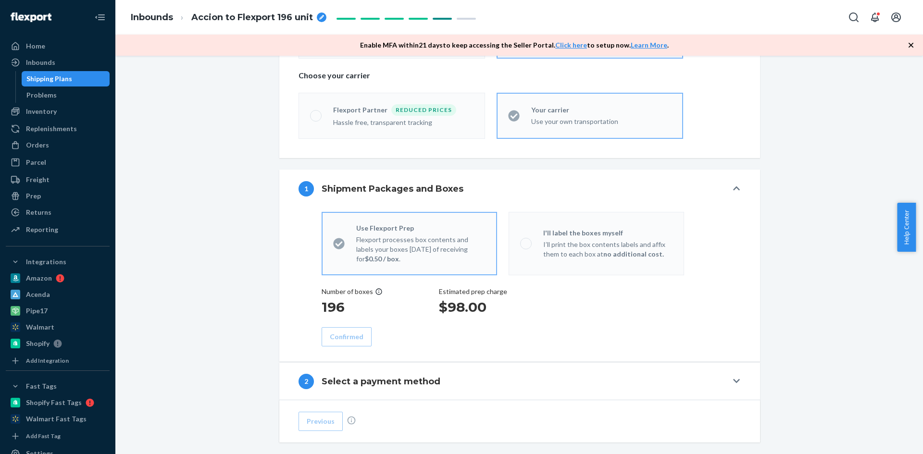
scroll to position [385, 0]
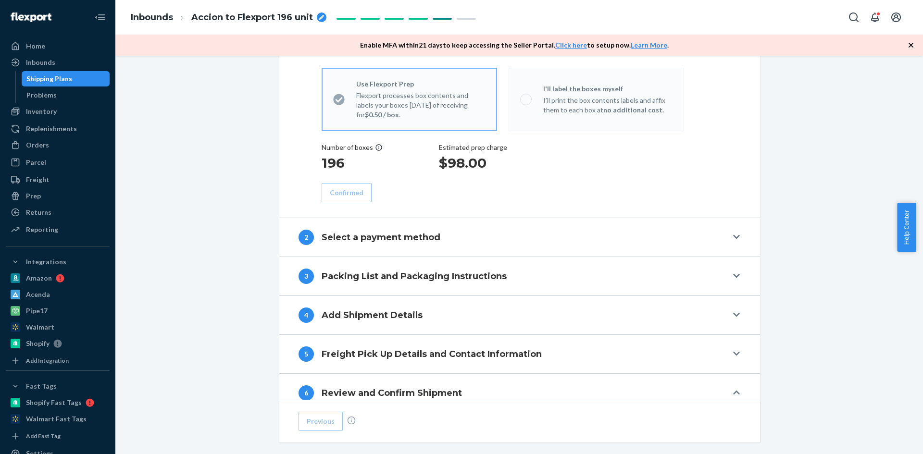
click at [498, 236] on div "2 Select a payment method" at bounding box center [512, 237] width 429 height 15
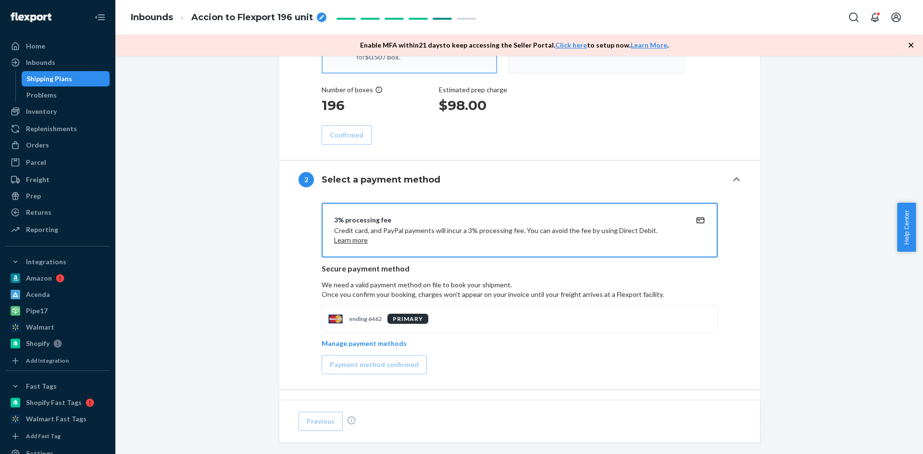
scroll to position [529, 0]
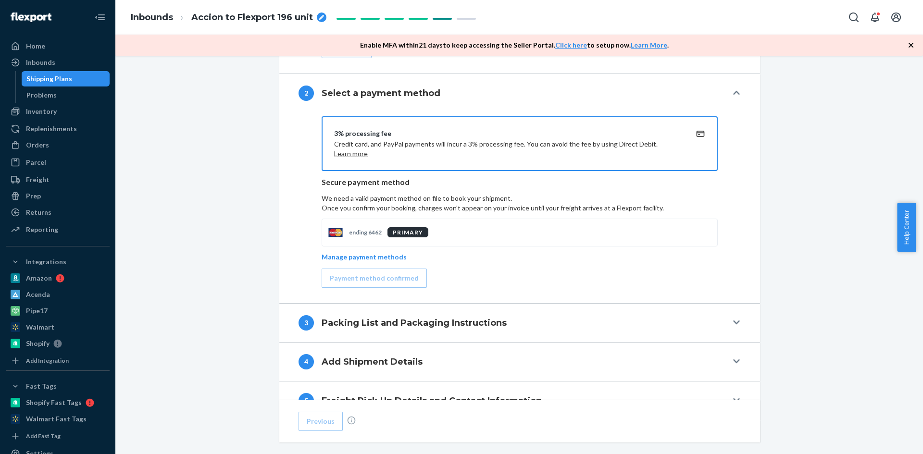
click at [526, 323] on div "3 Packing List and Packaging Instructions" at bounding box center [512, 322] width 429 height 15
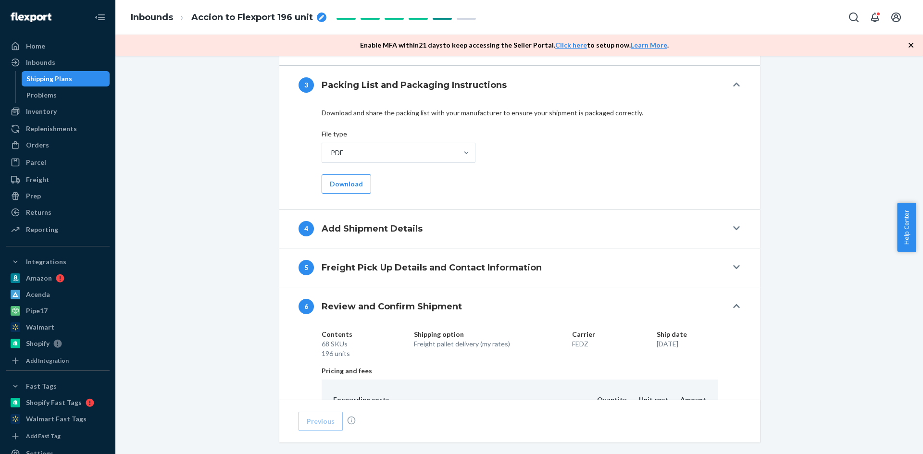
scroll to position [865, 0]
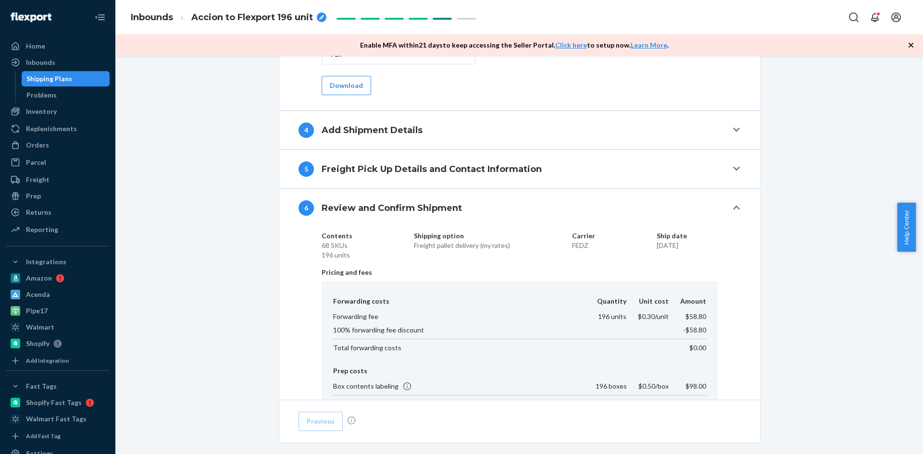
click at [463, 141] on button "4 Add Shipment Details" at bounding box center [519, 130] width 481 height 38
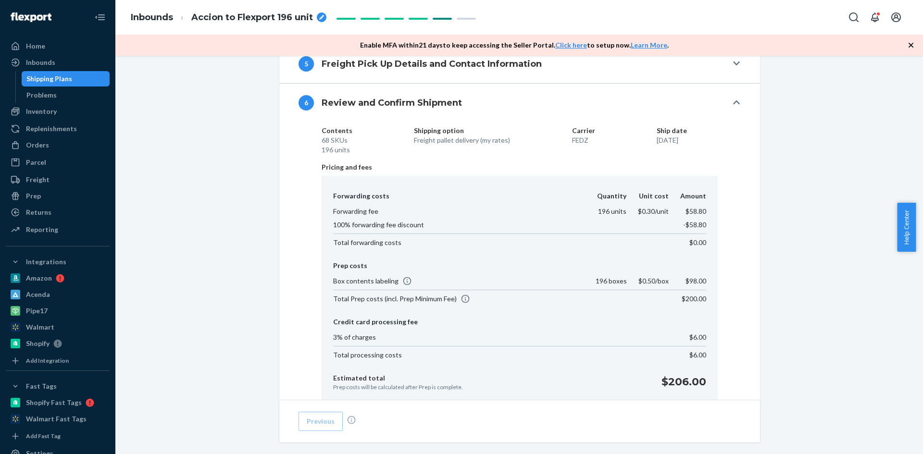
scroll to position [1442, 0]
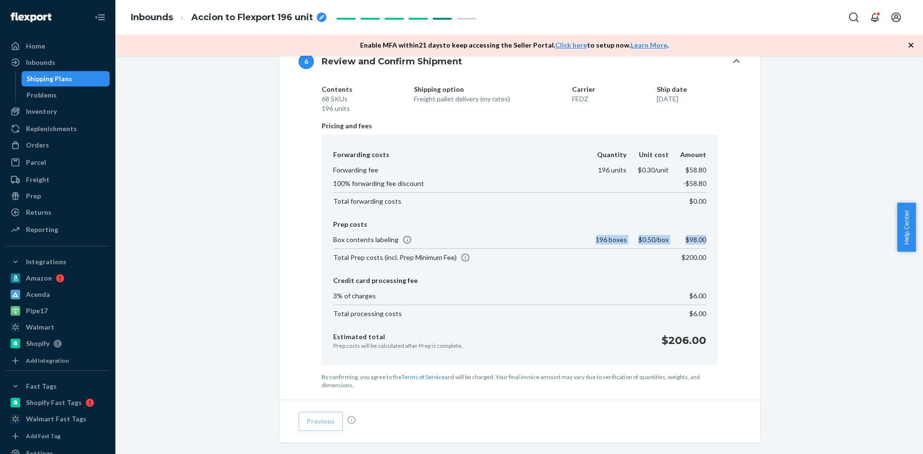
drag, startPoint x: 588, startPoint y: 238, endPoint x: 702, endPoint y: 239, distance: 113.9
click at [702, 239] on tr "Box contents labeling 196 boxes $0.50/box $98.00" at bounding box center [519, 241] width 373 height 16
click at [707, 243] on div "Forwarding costs Quantity Unit cost Amount Forwarding fee 196 units $0.30/unit …" at bounding box center [520, 250] width 396 height 231
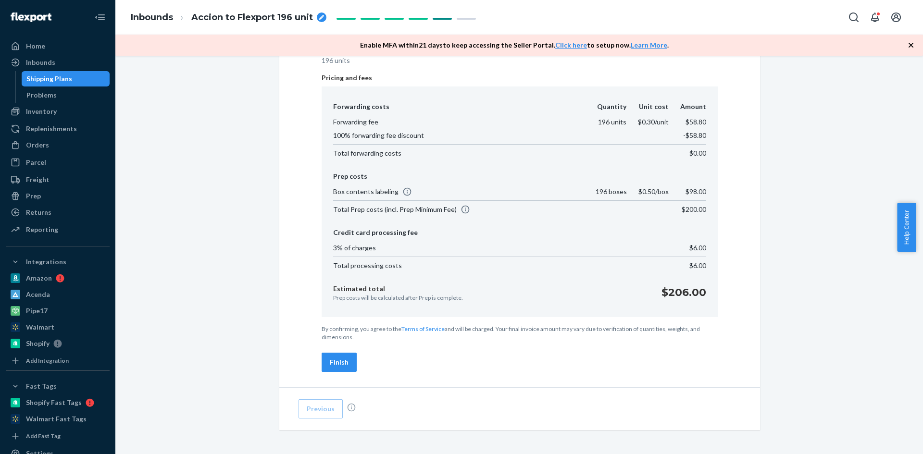
scroll to position [1530, 0]
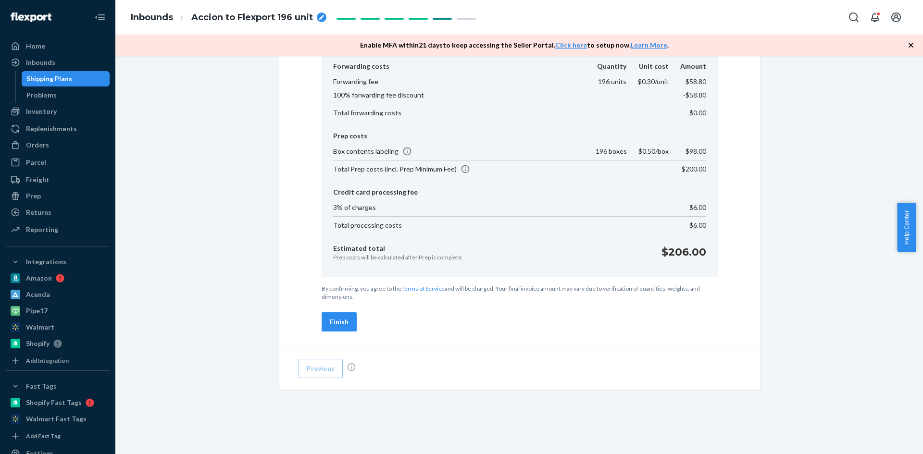
click at [340, 321] on div "Finish" at bounding box center [339, 322] width 19 height 10
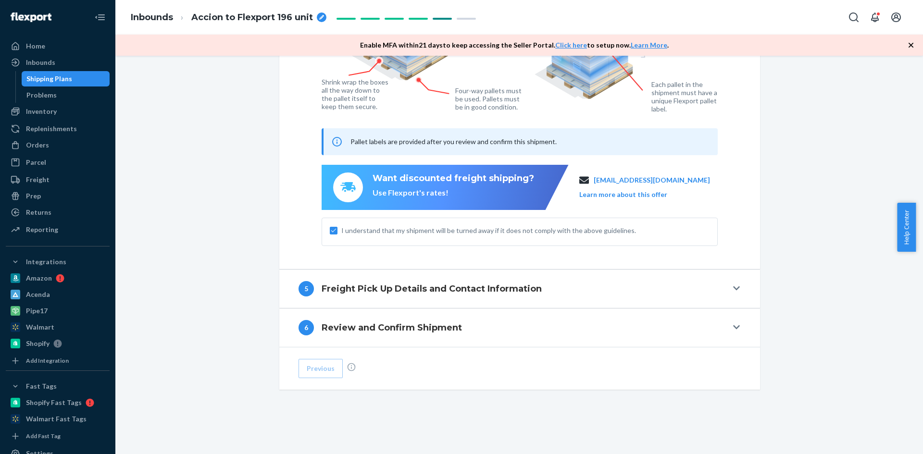
scroll to position [1176, 0]
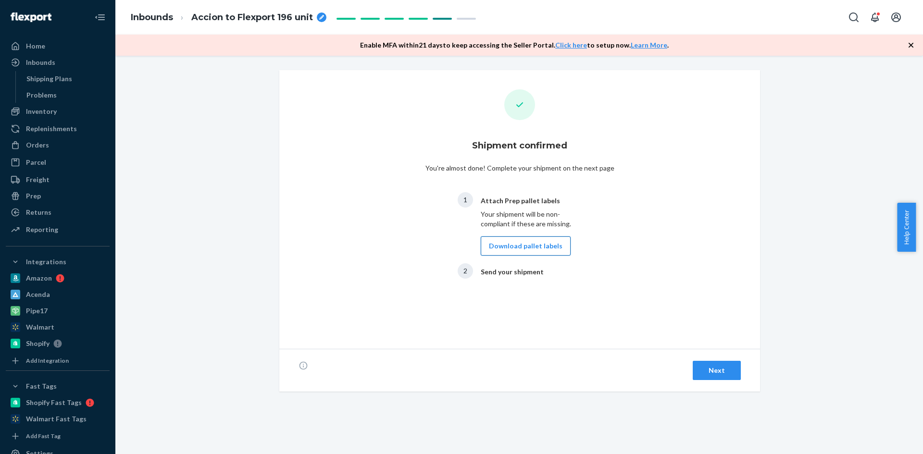
click at [528, 242] on button "Download pallet labels" at bounding box center [526, 245] width 90 height 19
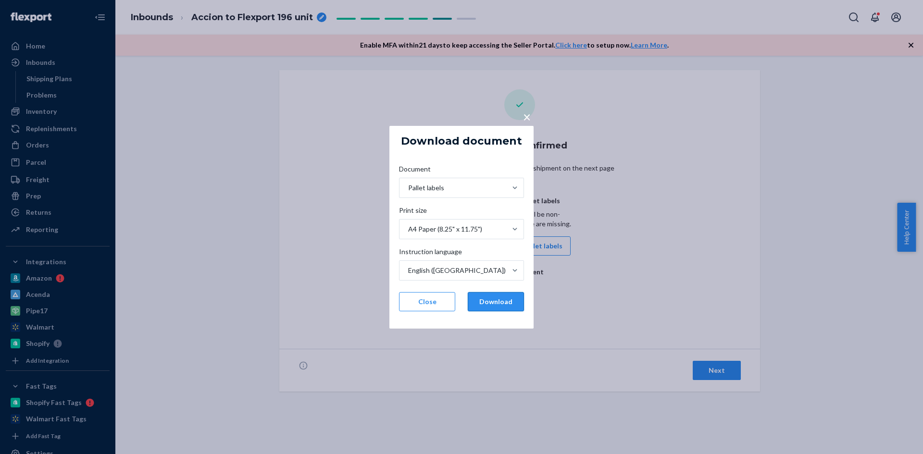
click at [496, 302] on button "Download" at bounding box center [496, 301] width 56 height 19
click at [527, 115] on span "×" at bounding box center [527, 116] width 8 height 16
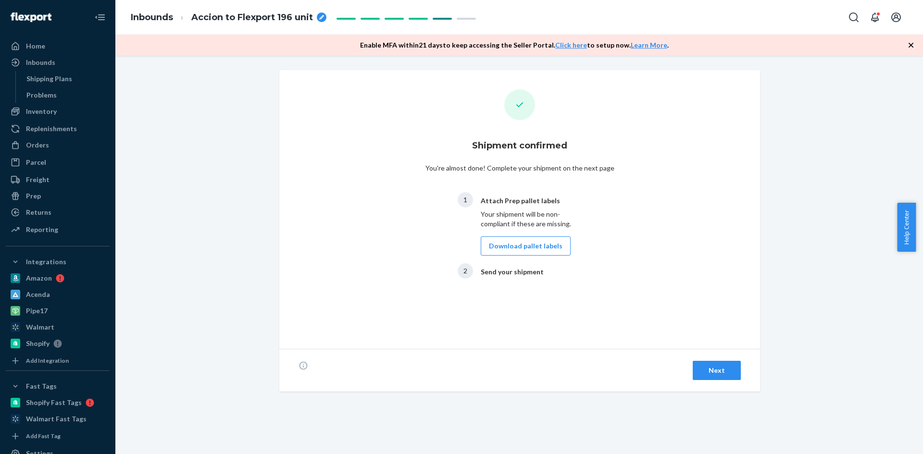
click at [716, 371] on div "Next" at bounding box center [717, 371] width 32 height 10
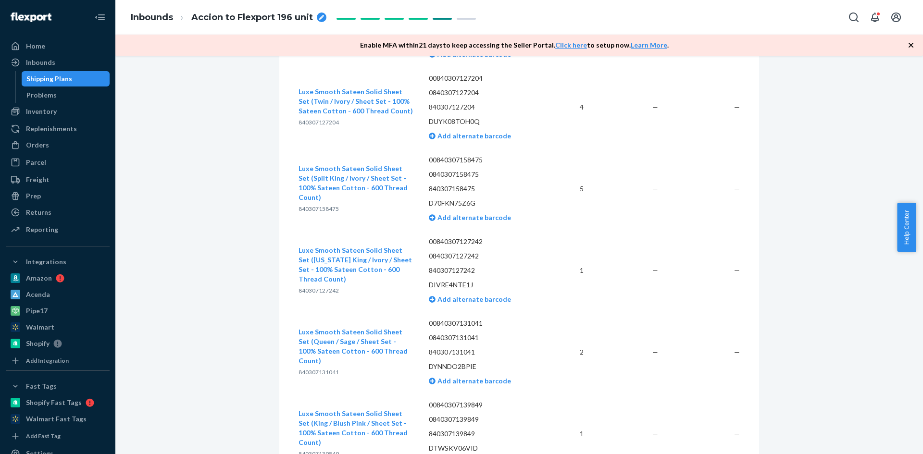
scroll to position [2932, 0]
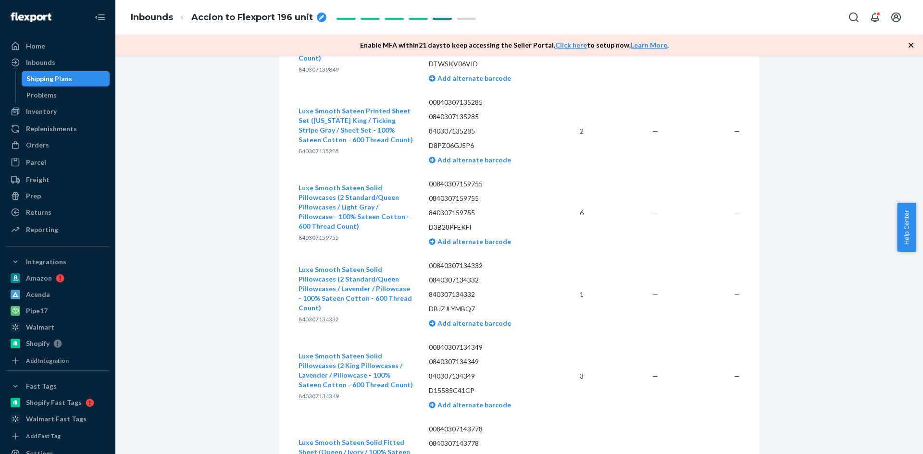
drag, startPoint x: 920, startPoint y: 223, endPoint x: 922, endPoint y: 284, distance: 60.6
click at [922, 284] on body "Home Inbounds Shipping Plans Problems Inventory Products Replenishments Orders …" at bounding box center [461, 227] width 923 height 454
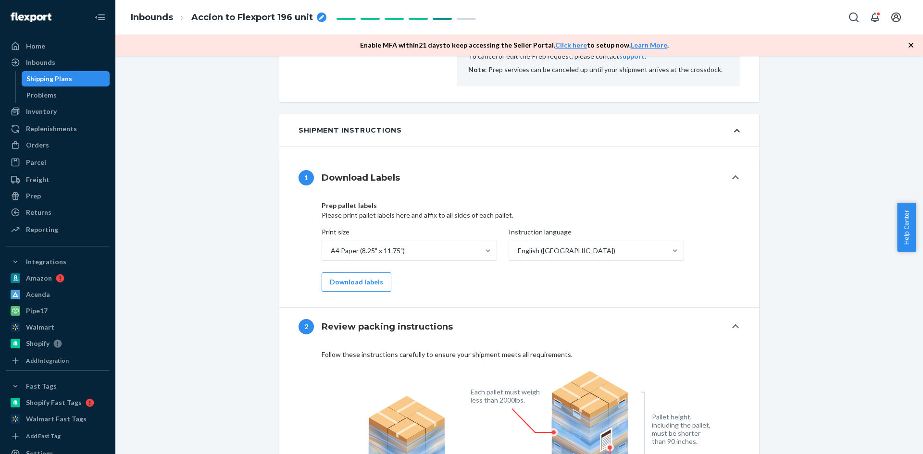
scroll to position [0, 0]
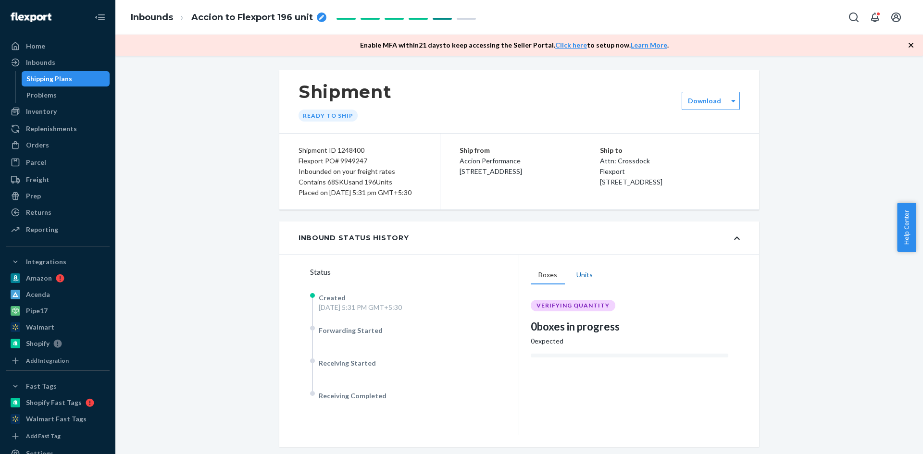
click at [582, 285] on button "Units" at bounding box center [585, 275] width 32 height 18
click at [57, 76] on div "Shipping Plans" at bounding box center [49, 79] width 46 height 10
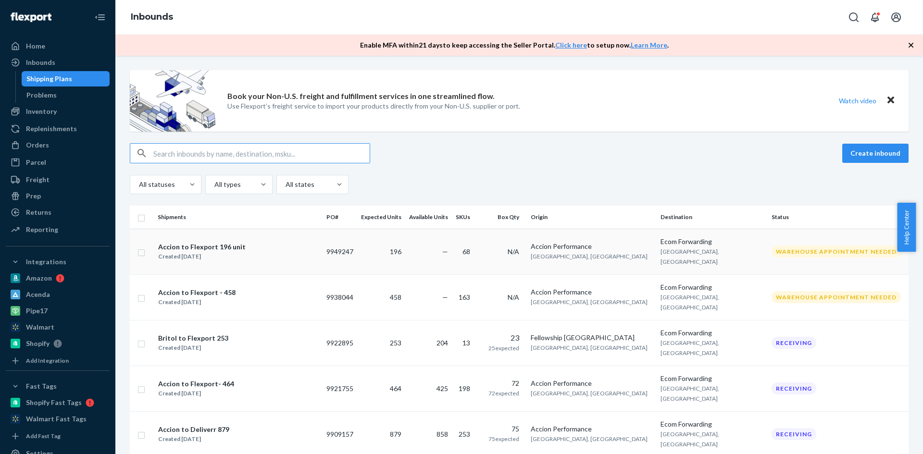
click at [181, 252] on div "Created [DATE]" at bounding box center [201, 257] width 87 height 10
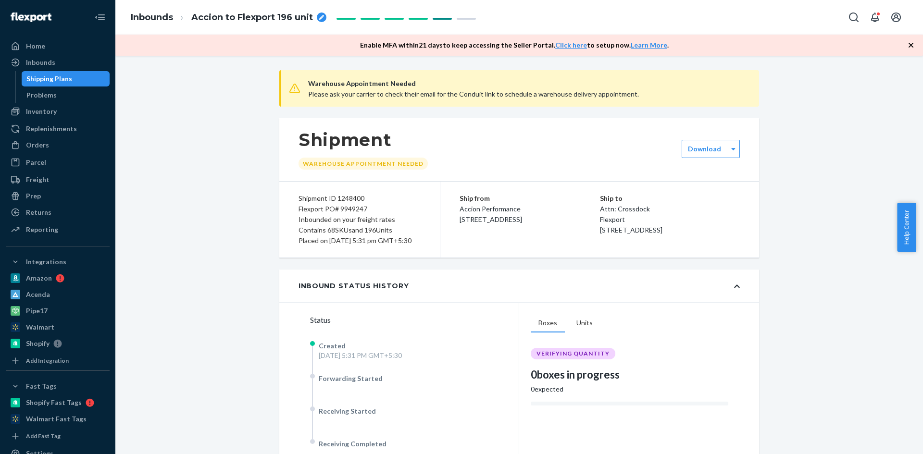
drag, startPoint x: 294, startPoint y: 196, endPoint x: 673, endPoint y: 240, distance: 382.4
click at [673, 240] on div "Shipment ID 1248400 Flexport PO# 9949247 Inbounded on your freight rates Contai…" at bounding box center [519, 220] width 480 height 76
copy div "Shipment ID 1248400 Flexport PO# 9949247 Inbounded on your freight rates Contai…"
drag, startPoint x: 49, startPoint y: 76, endPoint x: 114, endPoint y: 75, distance: 64.9
click at [49, 76] on div "Shipping Plans" at bounding box center [49, 79] width 46 height 10
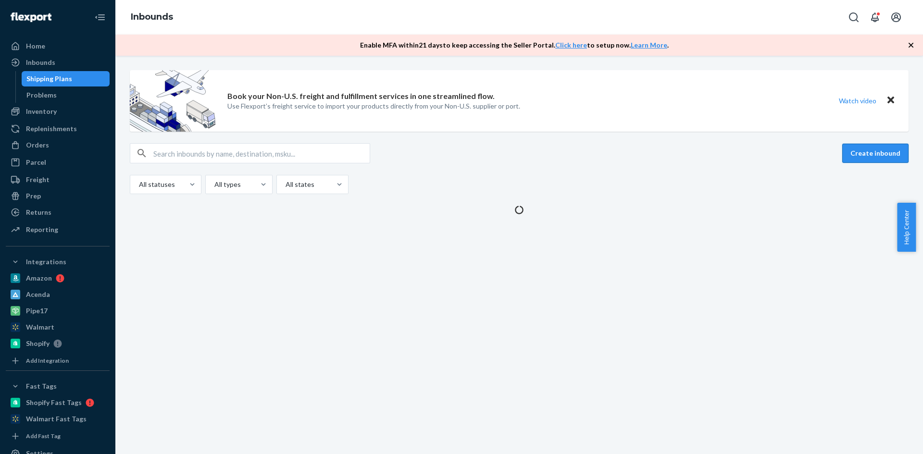
click at [877, 152] on button "Create inbound" at bounding box center [875, 153] width 66 height 19
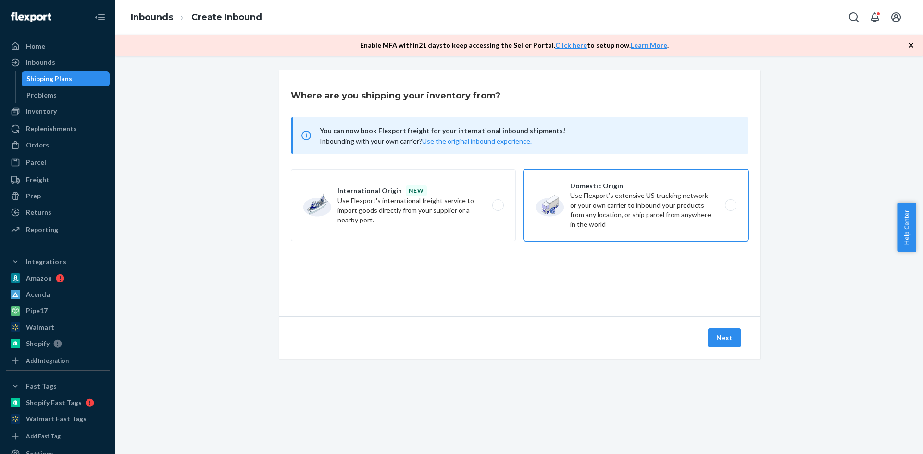
click at [726, 205] on label "Domestic Origin Use Flexport’s extensive US trucking network or your own carrie…" at bounding box center [635, 205] width 225 height 72
click at [730, 205] on input "Domestic Origin Use Flexport’s extensive US trucking network or your own carrie…" at bounding box center [733, 205] width 6 height 6
radio input "true"
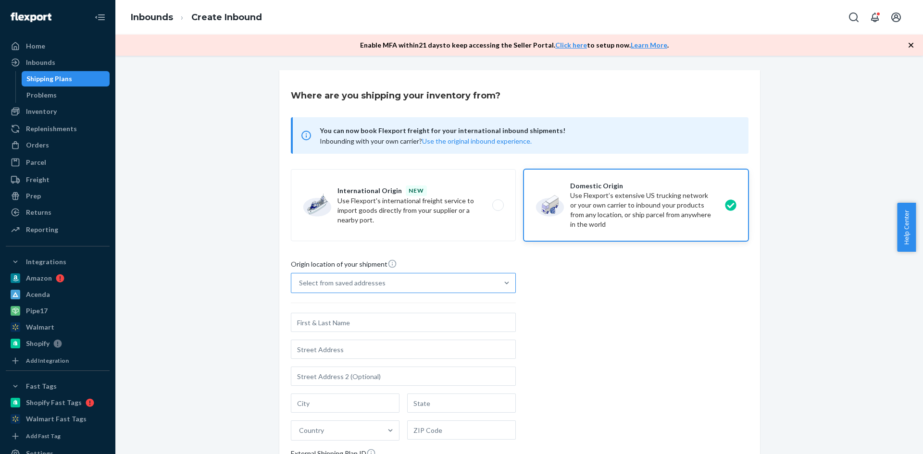
click at [346, 285] on div "Select from saved addresses" at bounding box center [342, 283] width 87 height 10
click at [300, 285] on input "Select from saved addresses" at bounding box center [299, 283] width 1 height 10
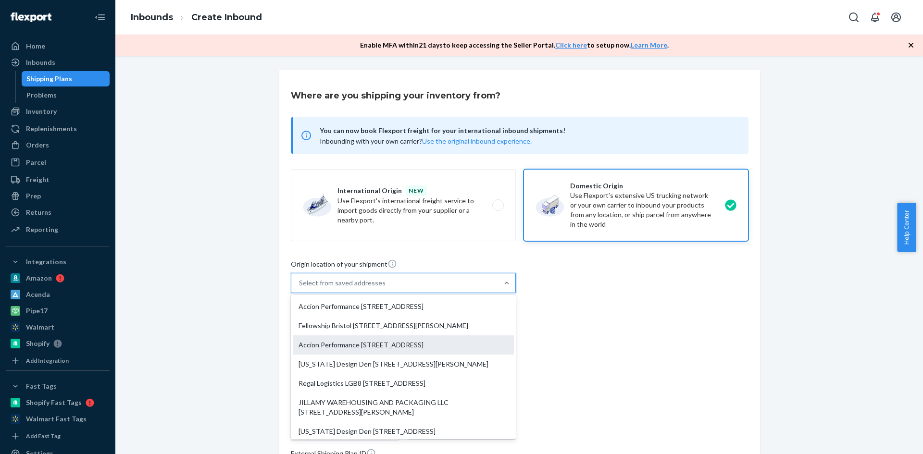
click at [368, 347] on div "Accion Performance [STREET_ADDRESS]" at bounding box center [403, 345] width 221 height 19
click at [300, 288] on input "option Accion Performance [STREET_ADDRESS] focused, 3 of 10. 10 results availab…" at bounding box center [299, 283] width 1 height 10
type input "Accion Performance"
type input "5102 E 500 S"
type input "[GEOGRAPHIC_DATA]"
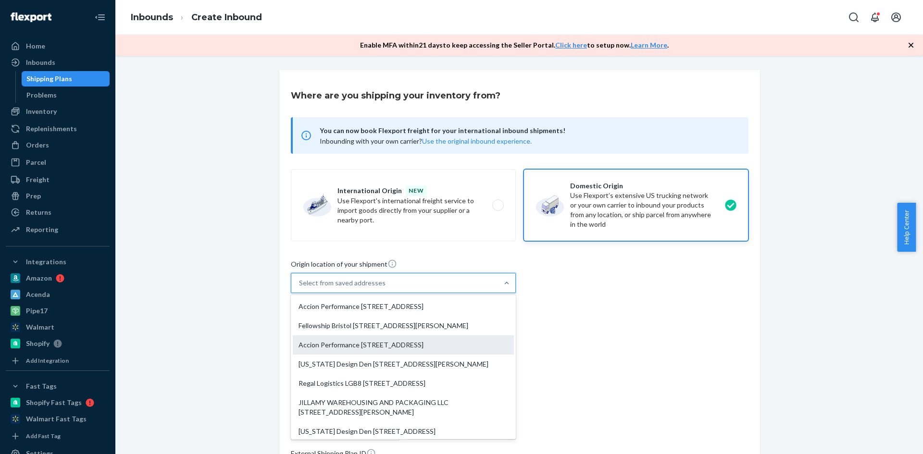
type input "IN"
type input "46075"
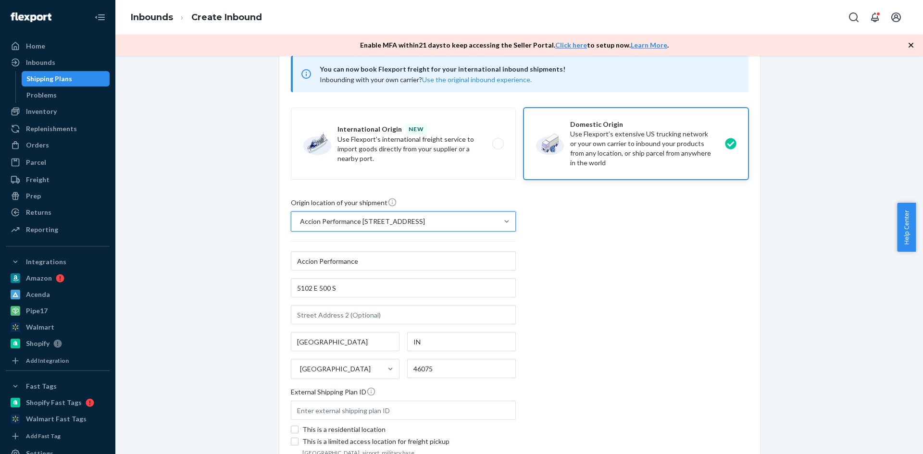
scroll to position [144, 0]
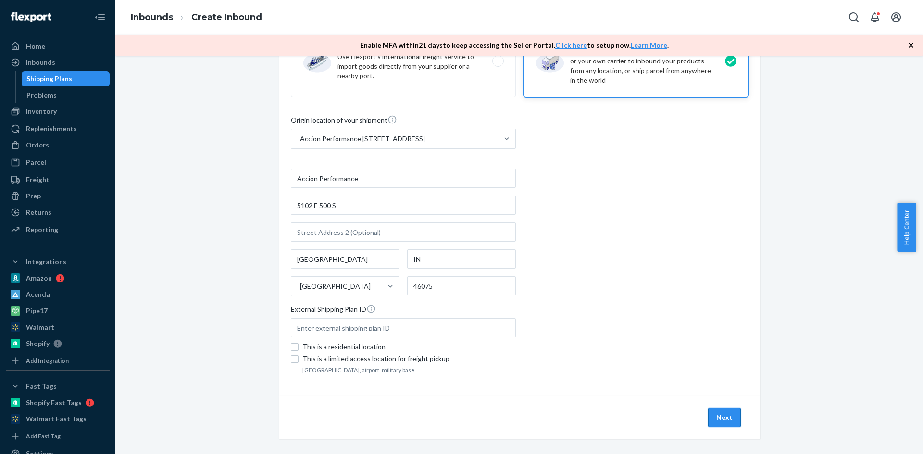
click at [732, 420] on button "Next" at bounding box center [724, 417] width 33 height 19
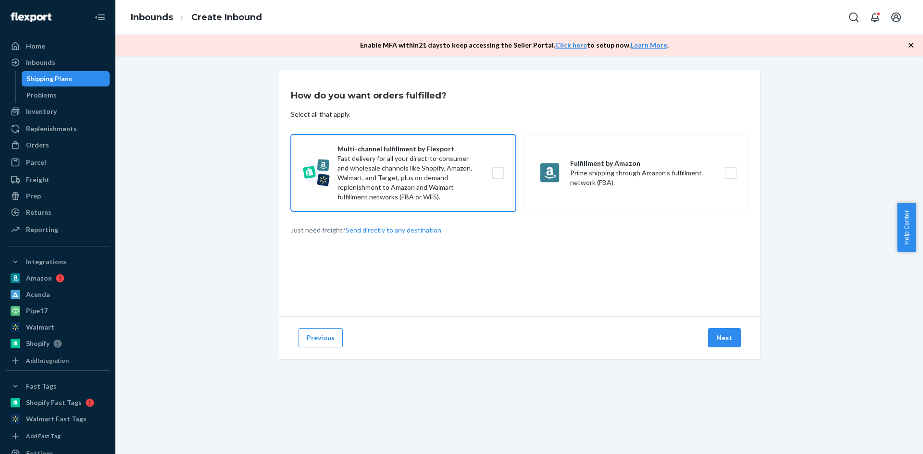
click at [460, 174] on label "Multi-channel fulfillment by Flexport Fast delivery for all your direct-to-cons…" at bounding box center [403, 173] width 225 height 77
click at [497, 174] on input "Multi-channel fulfillment by Flexport Fast delivery for all your direct-to-cons…" at bounding box center [500, 173] width 6 height 6
checkbox input "true"
click at [727, 338] on button "Next" at bounding box center [724, 337] width 33 height 19
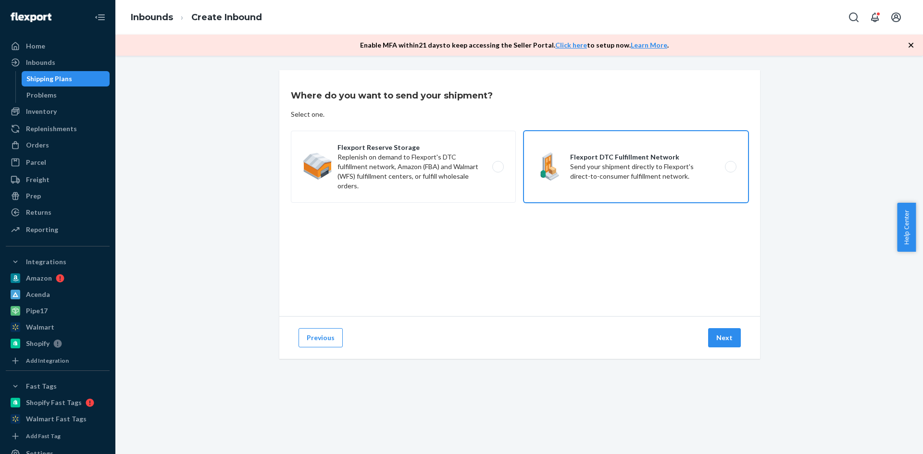
click at [703, 165] on label "Flexport DTC Fulfillment Network Send your shipment directly to Flexport's dire…" at bounding box center [635, 167] width 225 height 72
click at [730, 165] on input "Flexport DTC Fulfillment Network Send your shipment directly to Flexport's dire…" at bounding box center [733, 167] width 6 height 6
radio input "true"
click at [718, 337] on button "Next" at bounding box center [724, 337] width 33 height 19
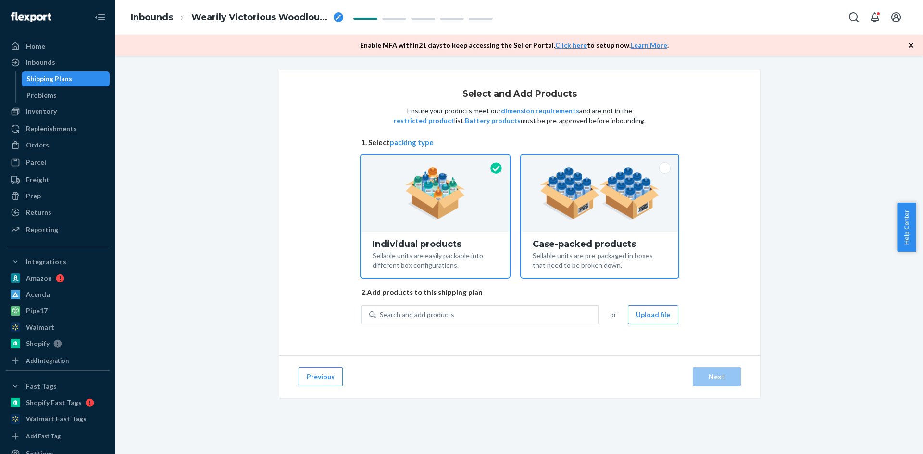
click at [649, 176] on img at bounding box center [600, 193] width 120 height 53
click at [603, 161] on input "Case-packed products Sellable units are pre-packaged in boxes that need to be b…" at bounding box center [600, 158] width 6 height 6
radio input "true"
radio input "false"
click at [644, 315] on button "Upload file" at bounding box center [653, 314] width 50 height 19
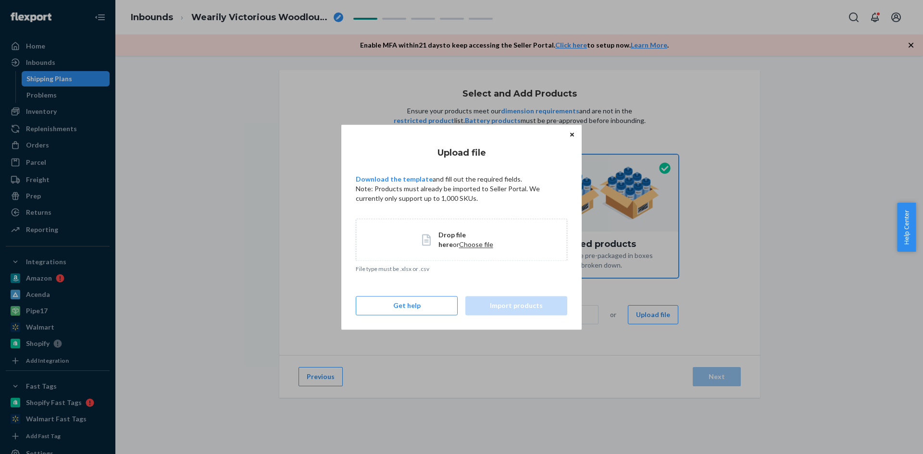
click at [459, 234] on span "Drop file here" at bounding box center [451, 240] width 27 height 18
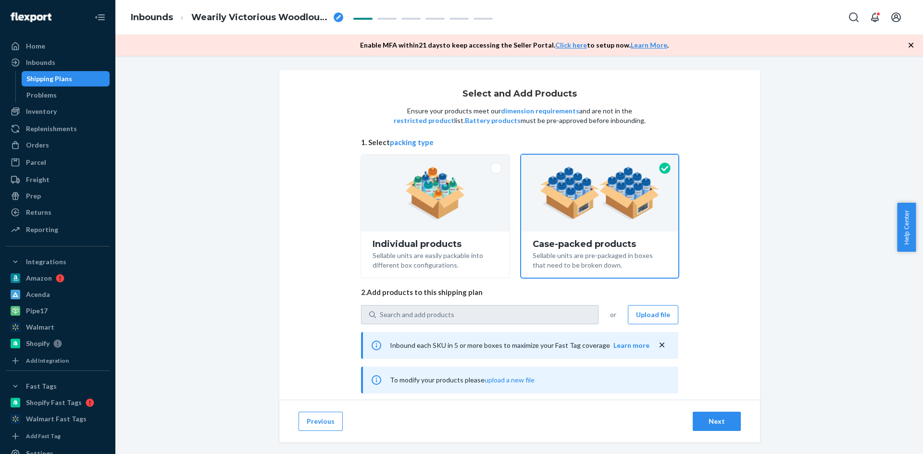
type input "1"
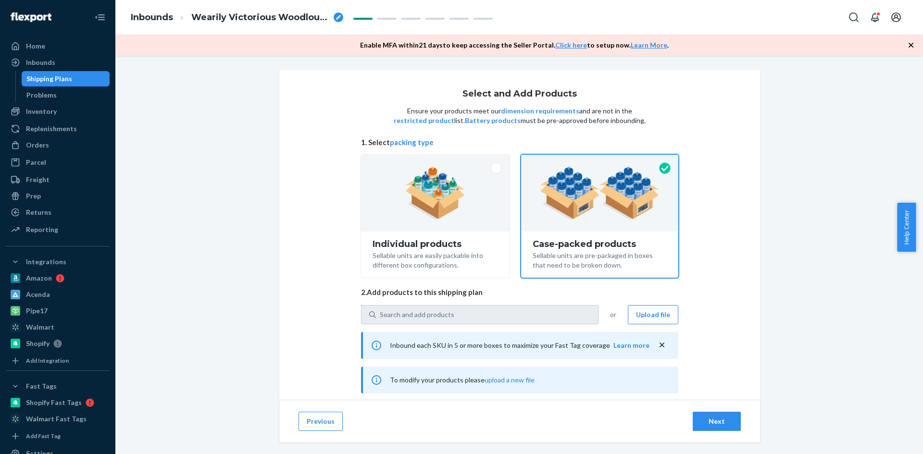
type input "2"
type input "1"
type input "2"
type input "1"
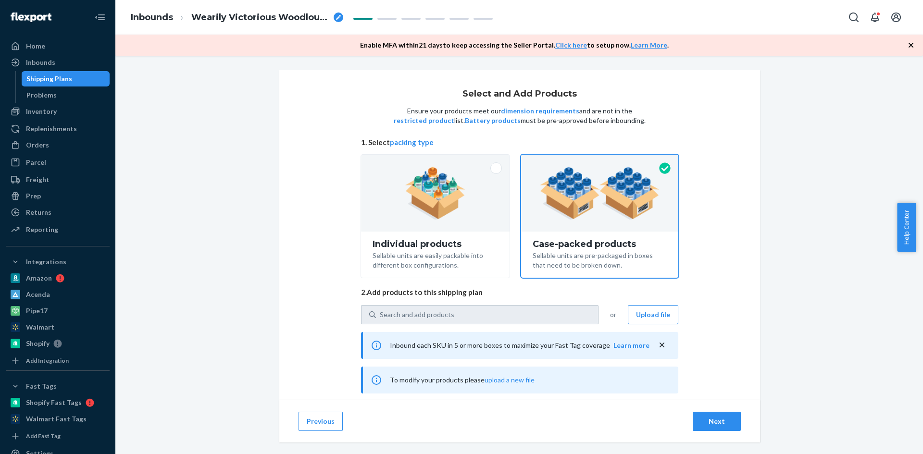
type input "1"
type input "4"
type input "1"
type input "6"
type input "1"
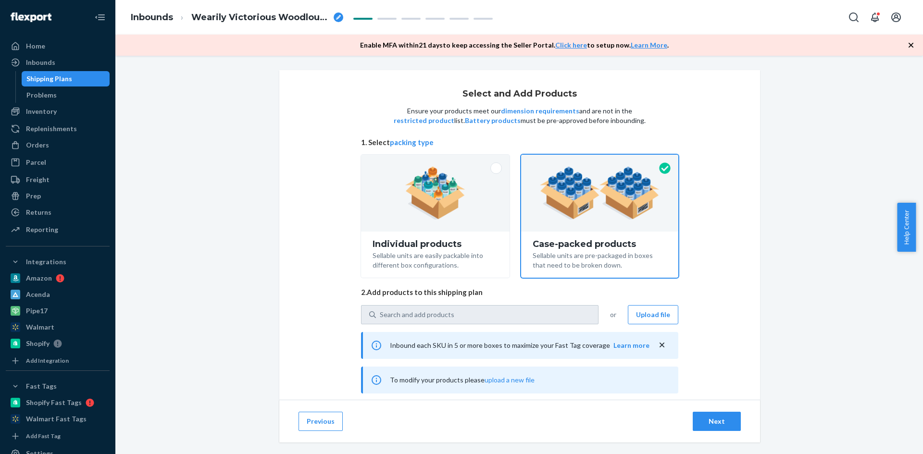
type input "2"
type input "1"
type input "4"
type input "1"
type input "5"
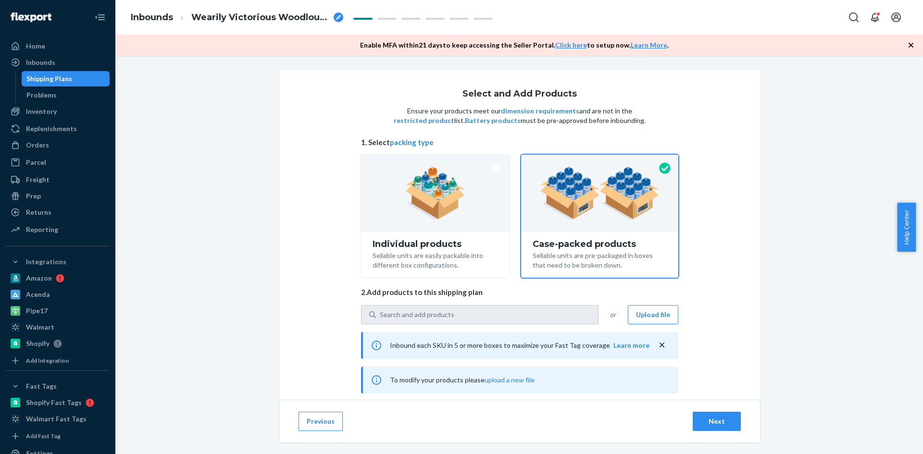
type input "1"
type input "2"
type input "1"
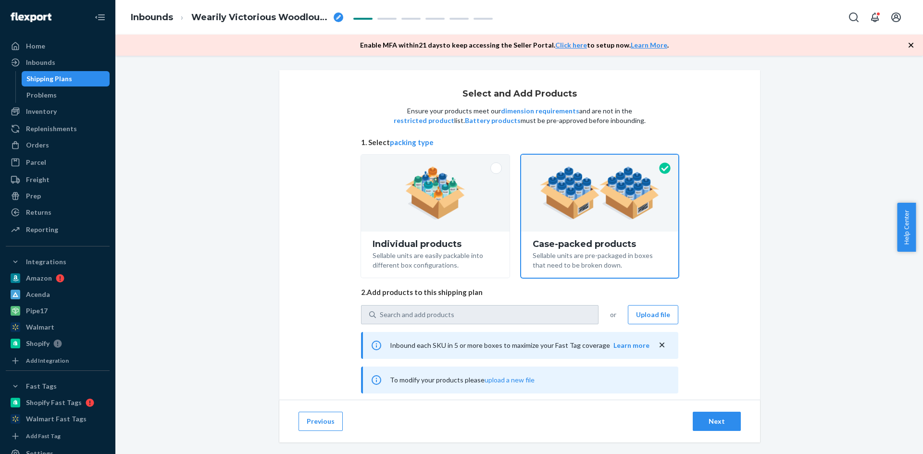
type input "2"
type input "1"
type input "6"
type input "1"
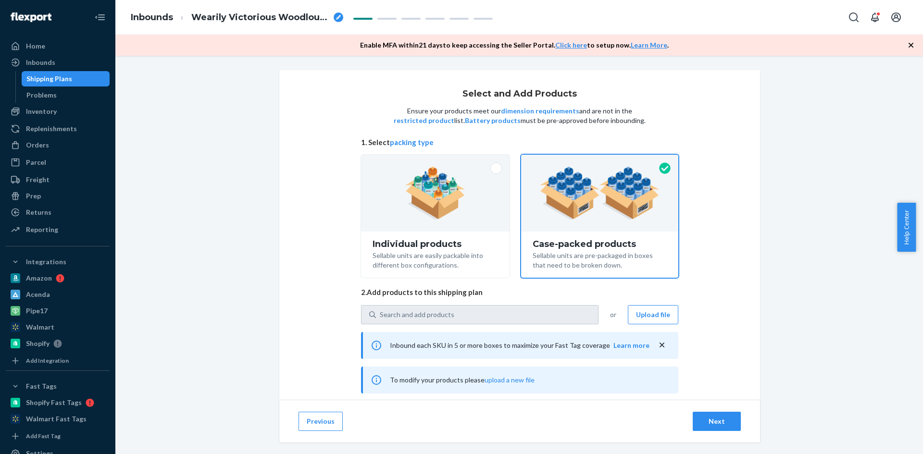
type input "3"
type input "1"
type input "3"
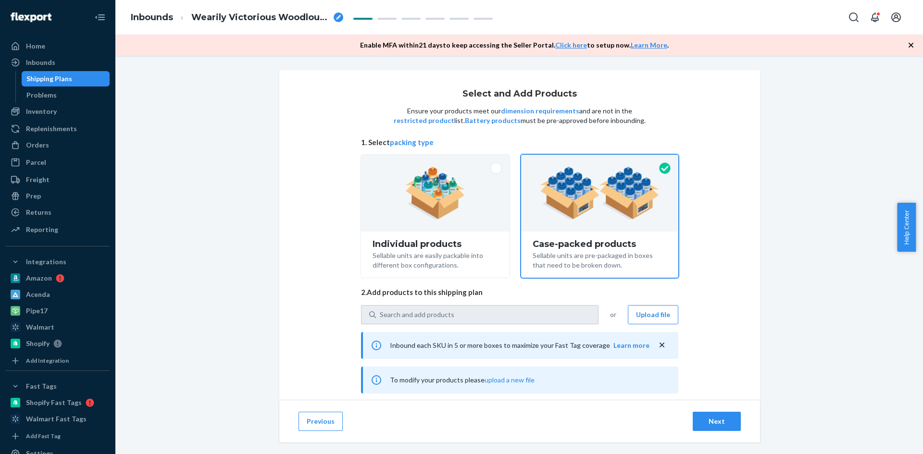
type input "1"
type input "2"
type input "1"
type input "6"
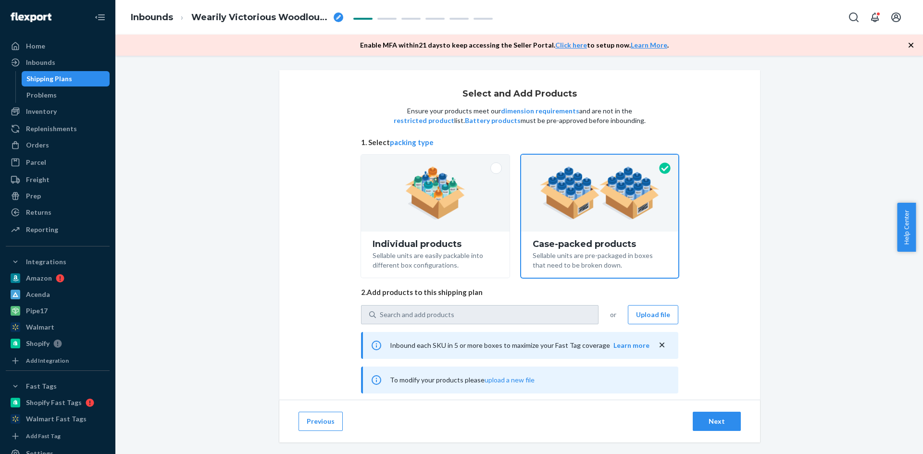
type input "1"
type input "3"
type input "1"
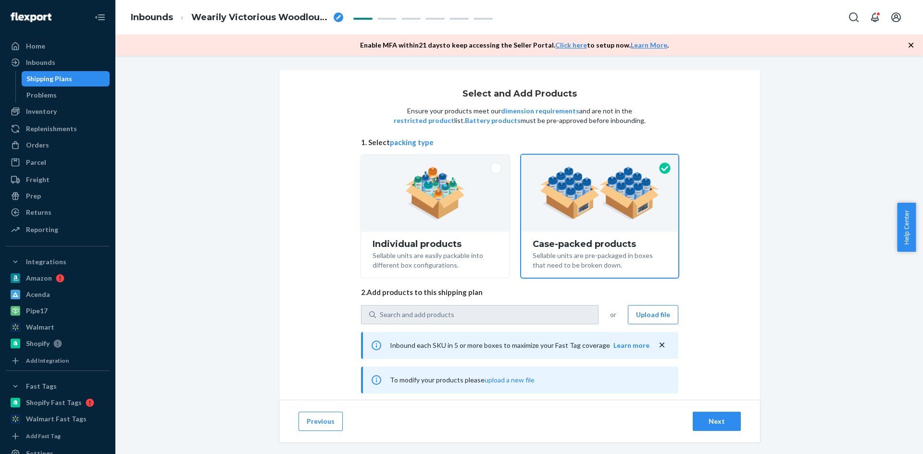
type input "1"
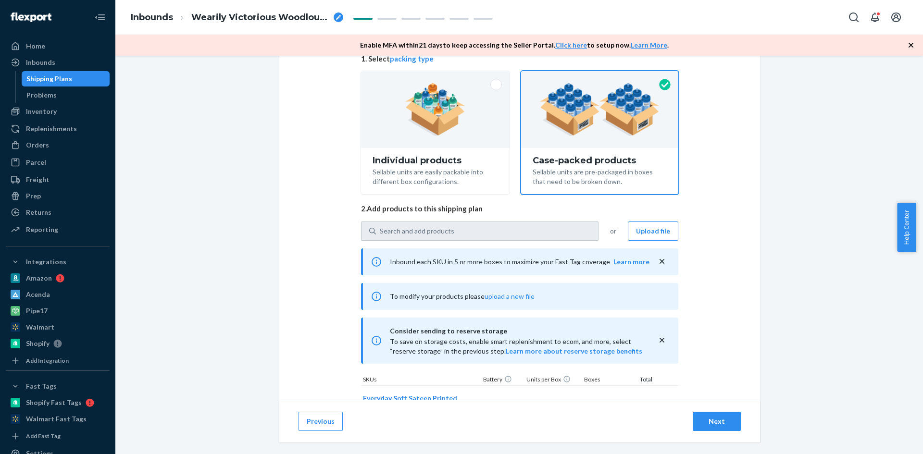
scroll to position [192, 0]
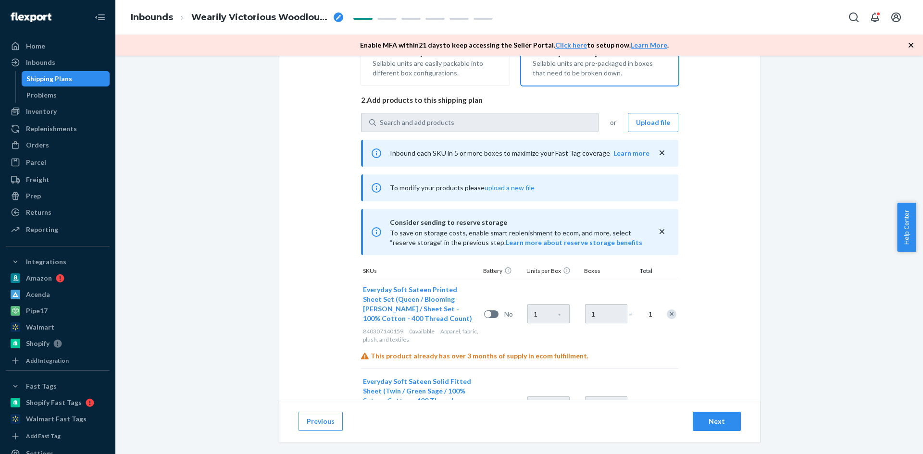
click at [710, 421] on div "Next" at bounding box center [717, 422] width 32 height 10
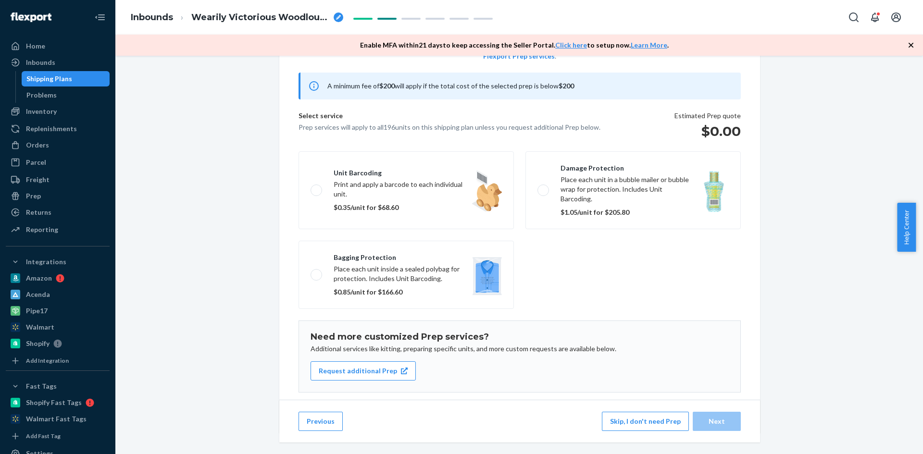
scroll to position [88, 0]
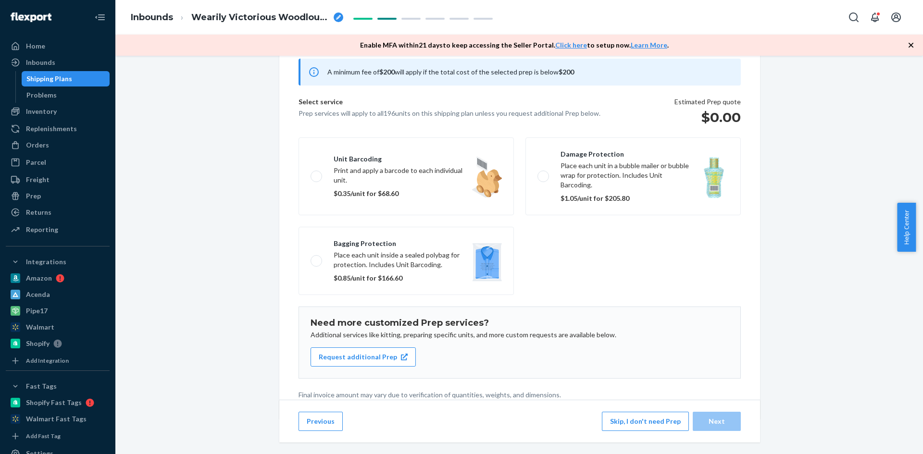
click at [639, 422] on button "Skip, I don't need Prep" at bounding box center [645, 421] width 87 height 19
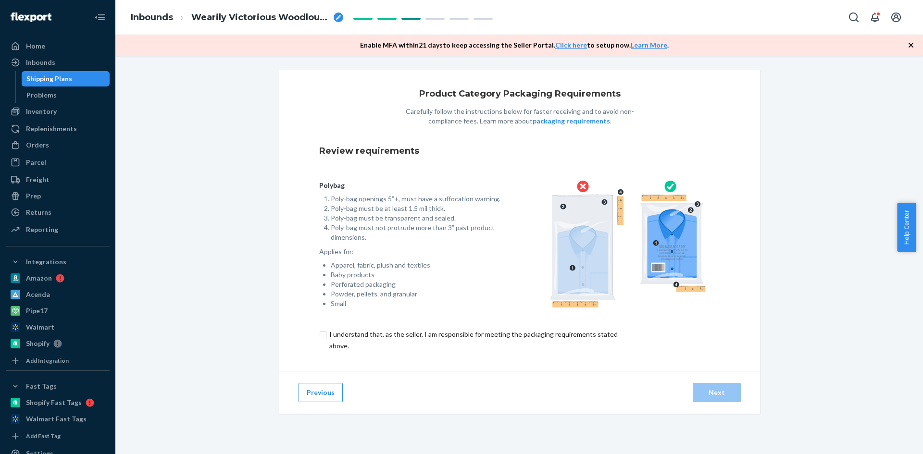
click at [319, 331] on input "checkbox" at bounding box center [479, 340] width 320 height 23
click at [706, 393] on div "Next" at bounding box center [717, 393] width 32 height 10
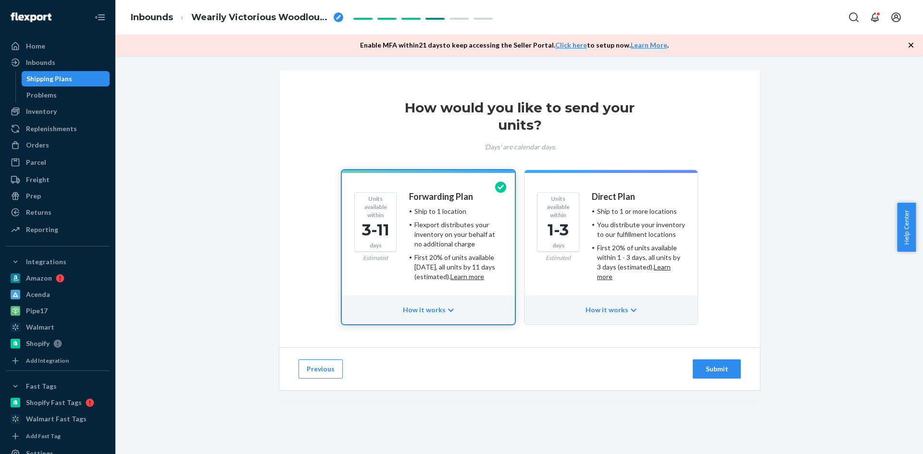
click at [714, 371] on div "Submit" at bounding box center [717, 369] width 32 height 10
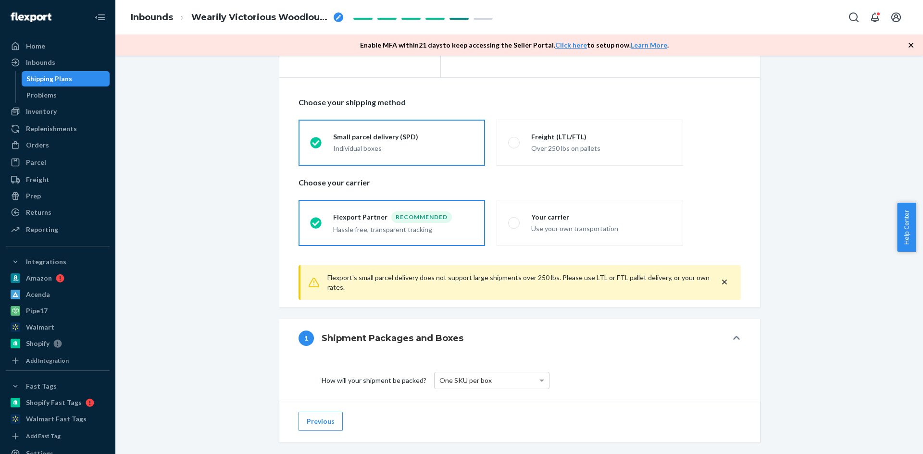
scroll to position [144, 0]
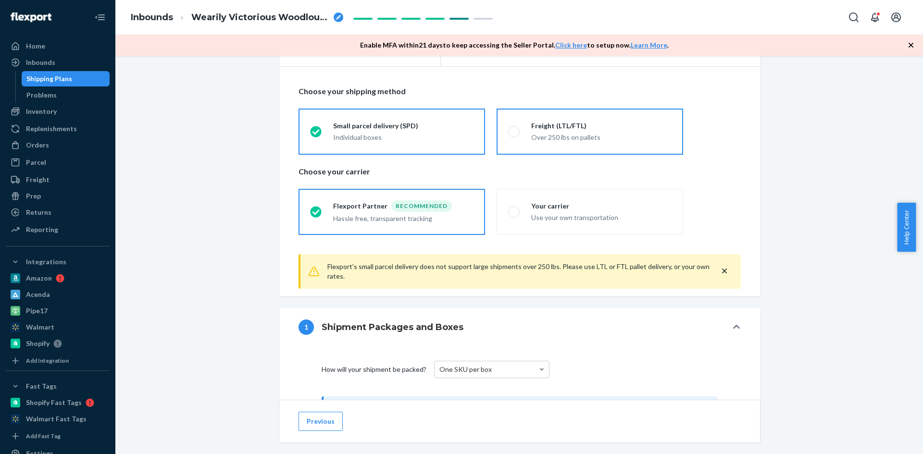
click at [594, 128] on div "Freight (LTL/FTL)" at bounding box center [601, 126] width 140 height 10
click at [514, 128] on input "Freight (LTL/FTL) Over 250 lbs on pallets" at bounding box center [511, 131] width 6 height 6
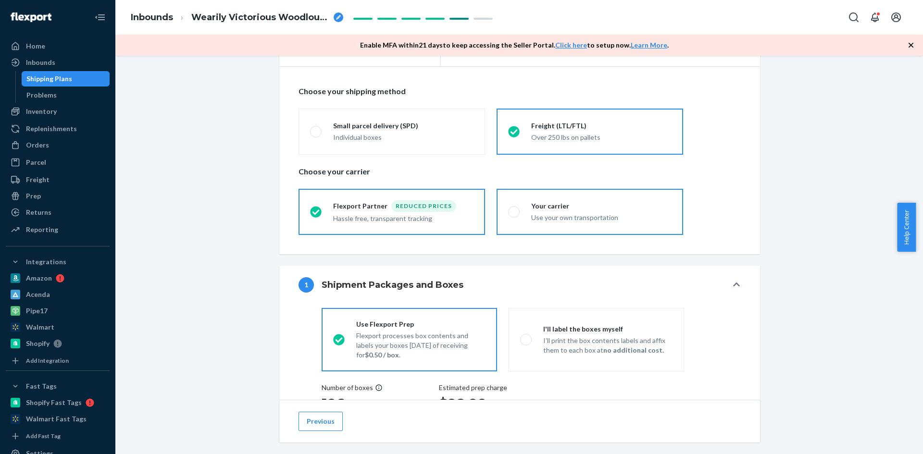
click at [587, 206] on div "Your carrier" at bounding box center [601, 206] width 140 height 10
click at [514, 209] on input "Your carrier Use your own transportation" at bounding box center [511, 212] width 6 height 6
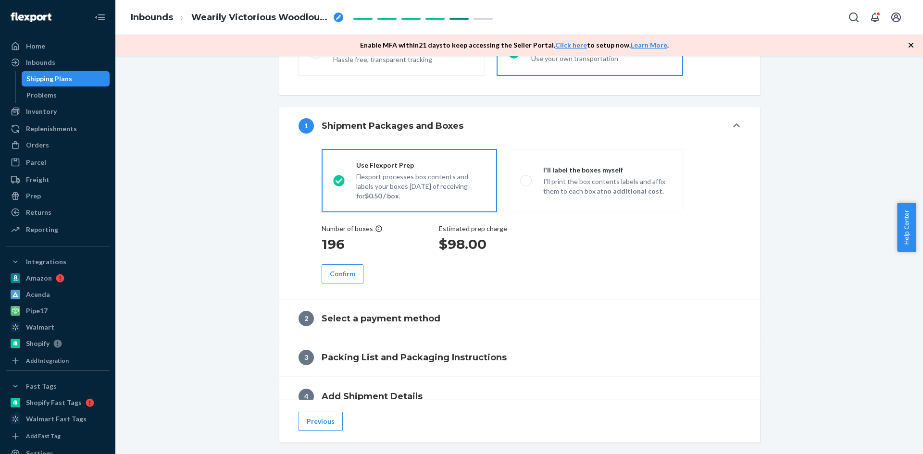
scroll to position [336, 0]
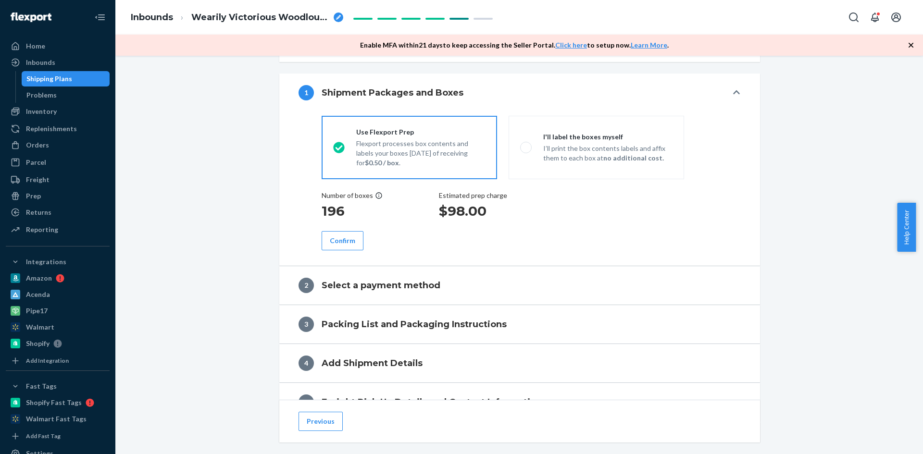
click at [347, 242] on div "Confirm" at bounding box center [342, 241] width 25 height 10
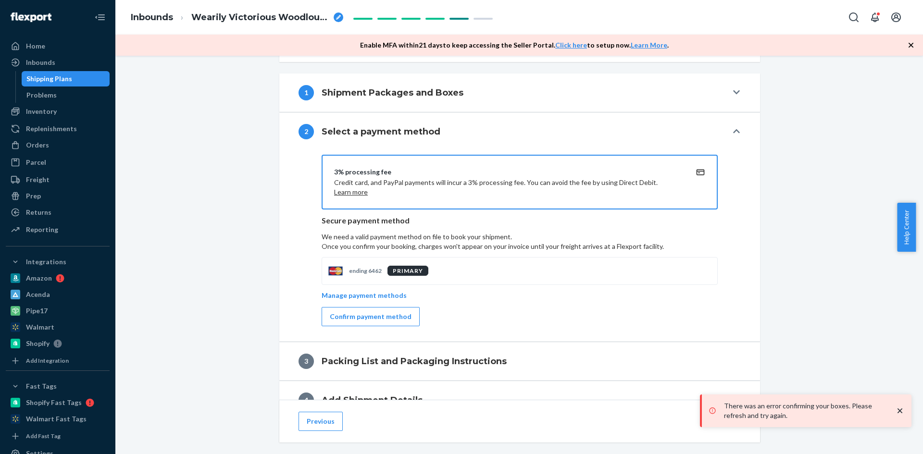
click at [372, 313] on div "Confirm payment method" at bounding box center [371, 317] width 82 height 10
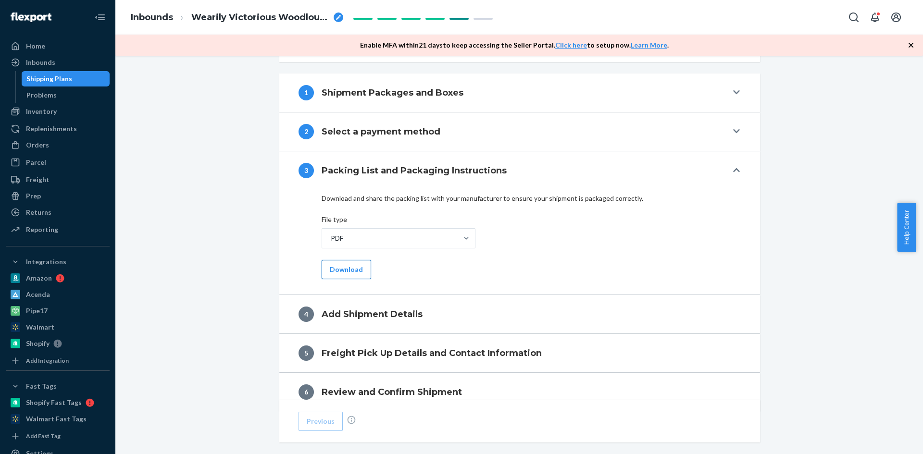
click at [336, 267] on button "Download" at bounding box center [347, 269] width 50 height 19
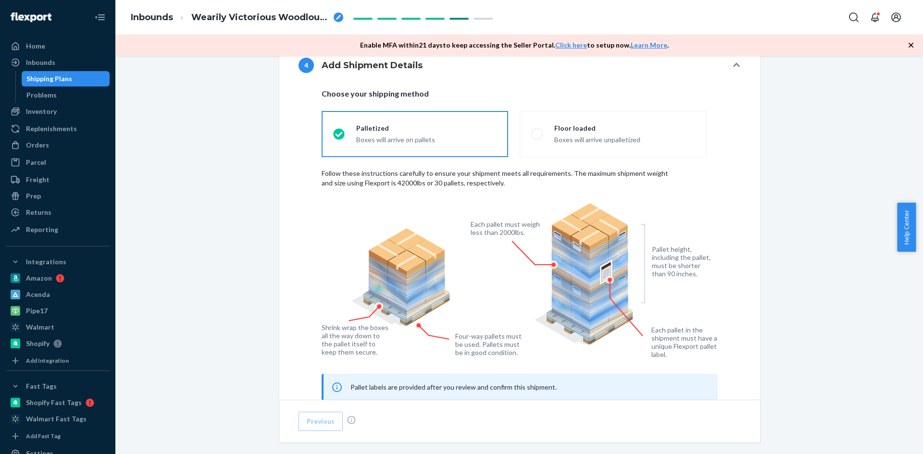
scroll to position [673, 0]
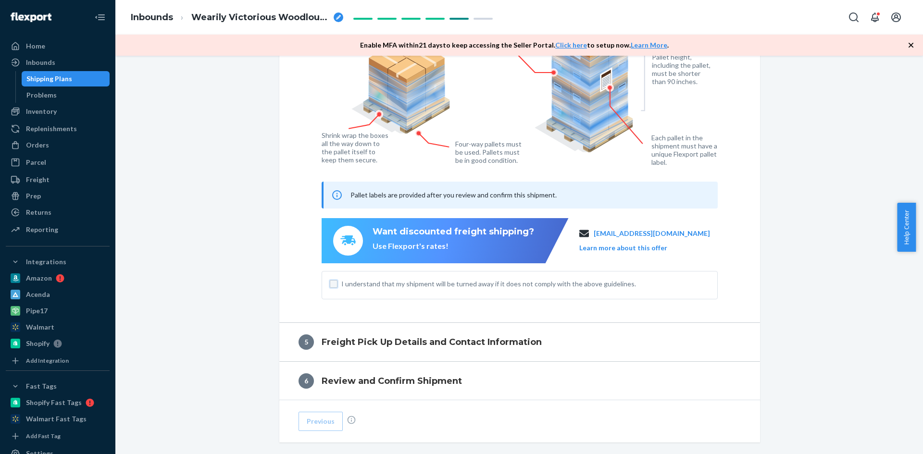
click at [330, 283] on input "I understand that my shipment will be turned away if it does not comply with th…" at bounding box center [334, 284] width 8 height 8
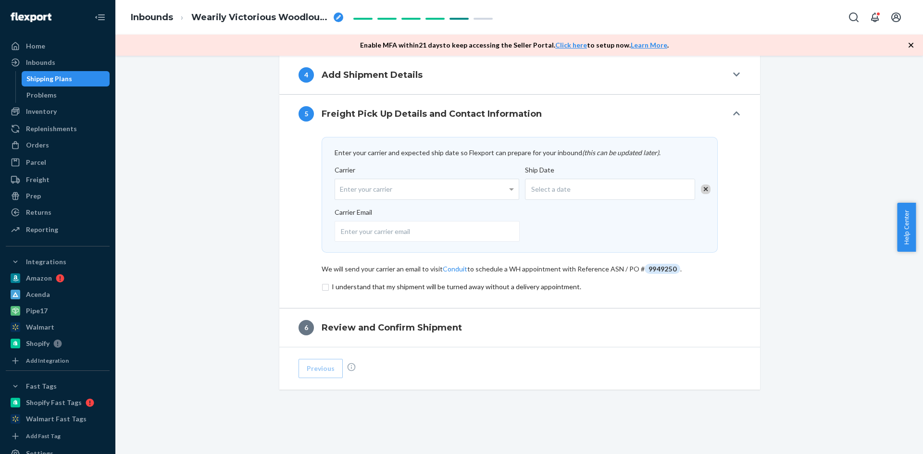
scroll to position [471, 0]
click at [499, 186] on div "Enter your carrier" at bounding box center [427, 189] width 184 height 20
click at [342, 186] on input "Carrier Enter your carrier No results found" at bounding box center [341, 189] width 2 height 18
click at [564, 195] on div "Select a date" at bounding box center [610, 189] width 170 height 21
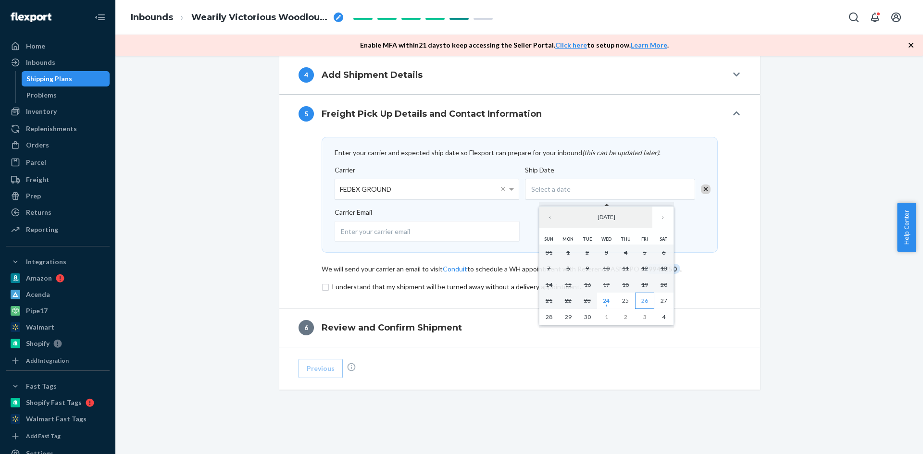
click at [646, 300] on abbr "26" at bounding box center [644, 300] width 7 height 7
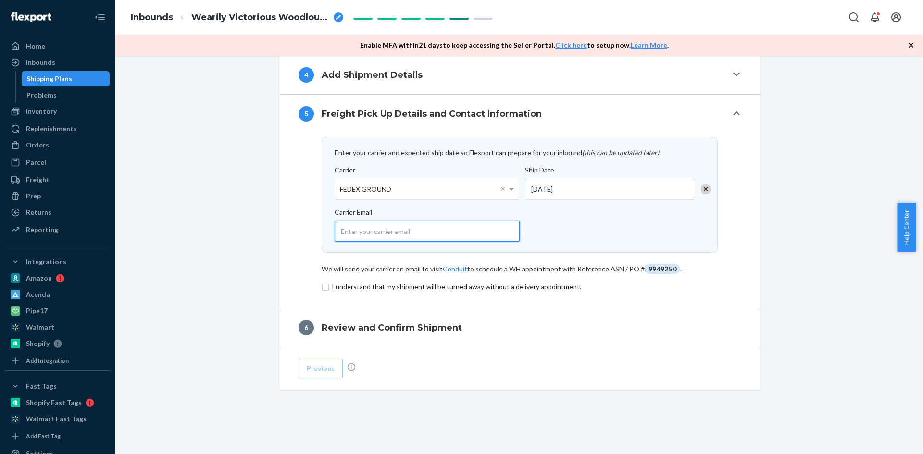
click at [396, 237] on input "email" at bounding box center [427, 231] width 185 height 21
paste input "Shipment ID 1248400 Flexport PO# 9949247 Inbounded on your freight rates Contai…"
drag, startPoint x: 512, startPoint y: 231, endPoint x: 324, endPoint y: 228, distance: 187.5
click at [324, 228] on div "Enter your carrier and expected ship date so Flexport can prepare for your inbo…" at bounding box center [520, 195] width 396 height 116
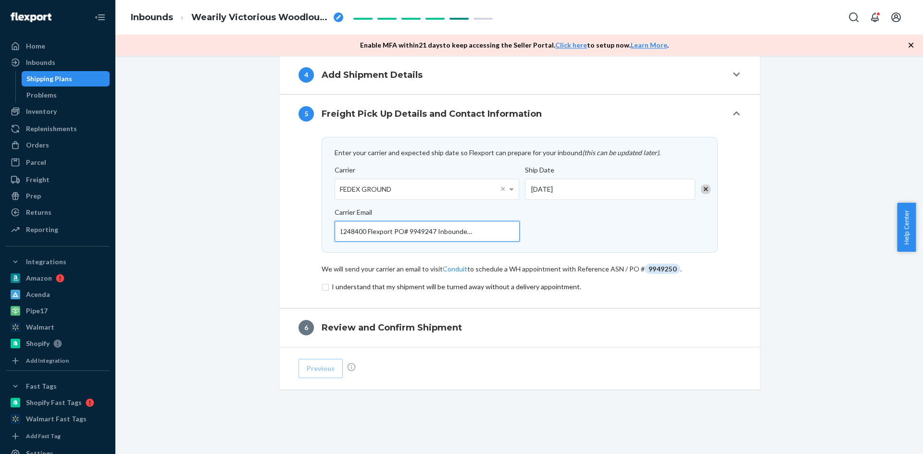
scroll to position [0, 0]
drag, startPoint x: 511, startPoint y: 231, endPoint x: 287, endPoint y: 229, distance: 224.5
click at [287, 229] on div "Enter your carrier and expected ship date so Flexport can prepare for your inbo…" at bounding box center [519, 220] width 481 height 175
paste input "[PERSON_NAME][EMAIL_ADDRESS][PERSON_NAME][DOMAIN_NAME]"
click at [323, 286] on input "checkbox" at bounding box center [520, 287] width 396 height 12
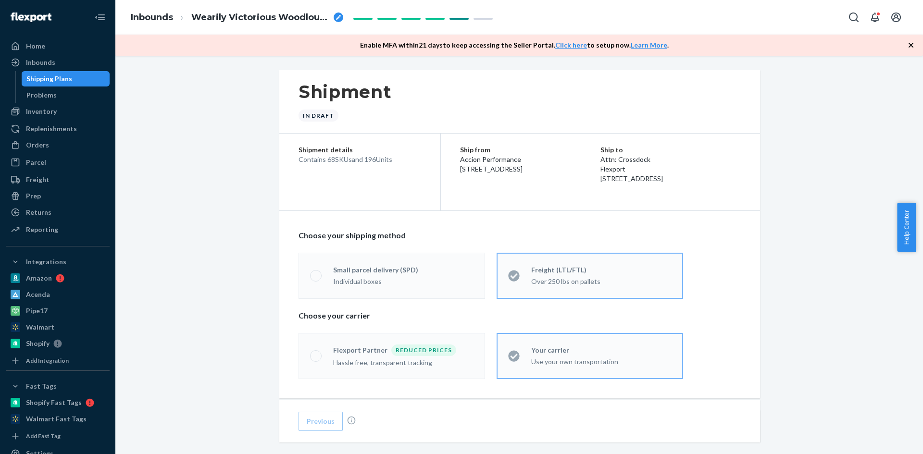
click at [43, 78] on div "Shipping Plans" at bounding box center [49, 79] width 46 height 10
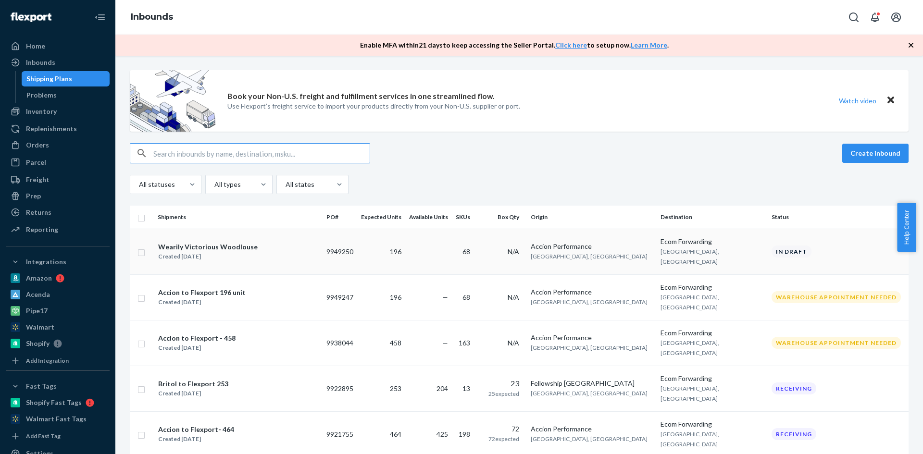
click at [144, 247] on input "checkbox" at bounding box center [141, 252] width 8 height 10
click at [806, 153] on div "Delete" at bounding box center [811, 154] width 32 height 10
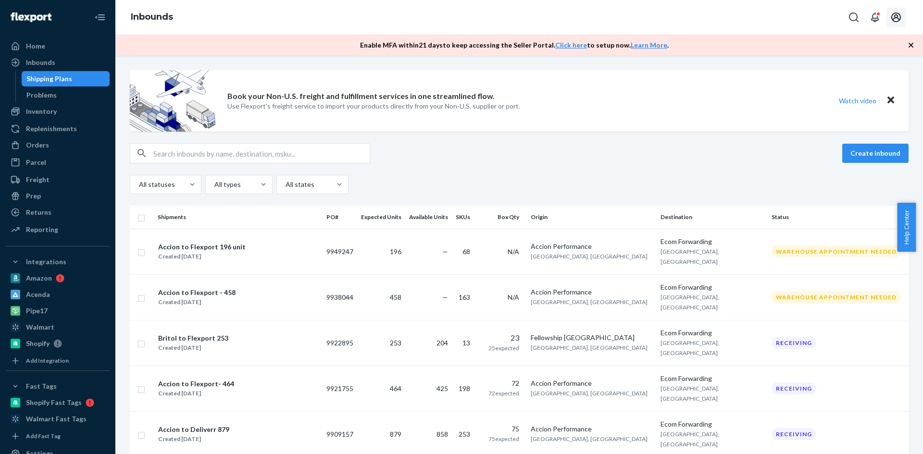
click at [898, 18] on icon "Open account menu" at bounding box center [896, 18] width 12 height 12
drag, startPoint x: 852, startPoint y: 91, endPoint x: 820, endPoint y: 14, distance: 83.6
click at [852, 104] on div "Log out" at bounding box center [873, 113] width 72 height 18
